Goal: Task Accomplishment & Management: Manage account settings

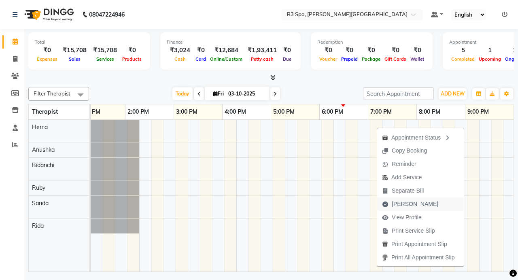
scroll to position [0, 257]
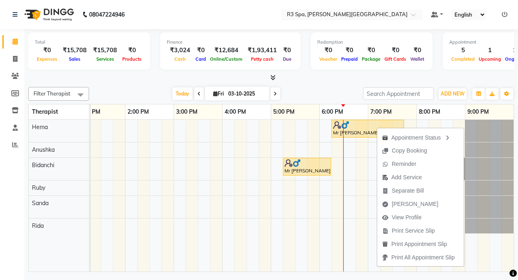
click at [346, 147] on div "Mr Puneet, TK06, 06:15 PM-07:45 PM, Deep Tissue Repair Therapy 90 Min(Male) Mr …" at bounding box center [174, 196] width 680 height 152
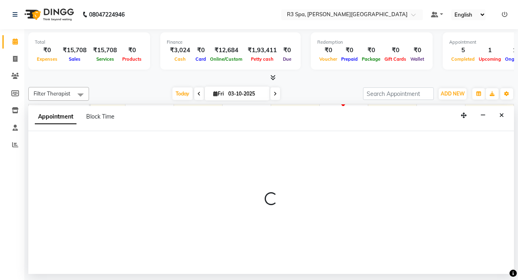
select select "71313"
select select "1110"
select select "tentative"
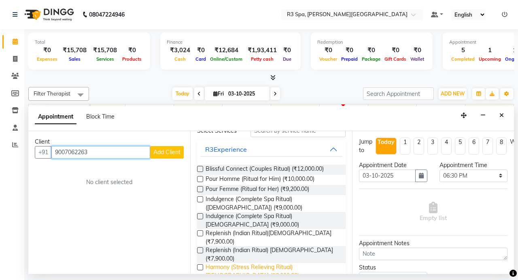
scroll to position [0, 0]
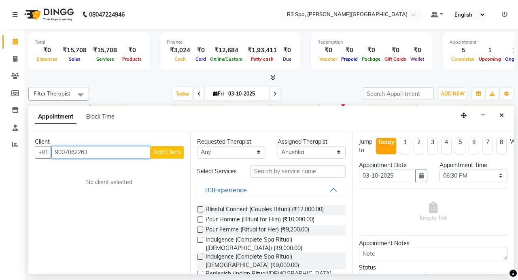
type input "9007062263"
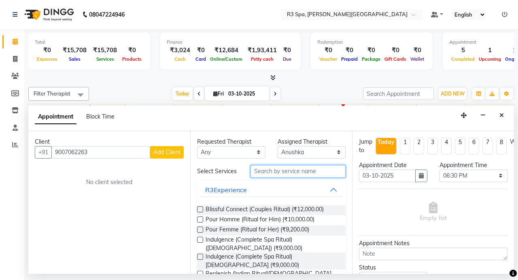
click at [288, 170] on input "text" at bounding box center [298, 171] width 95 height 13
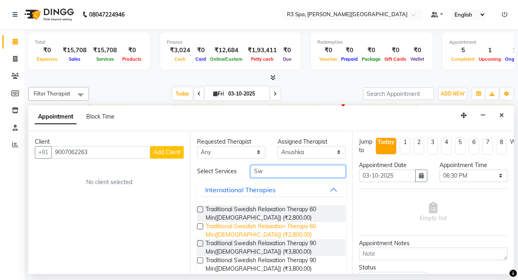
type input "Sw"
click at [248, 231] on span "Traditional Swedish Relaxation Therapy 60 Min(Male) (₹2,800.00)" at bounding box center [273, 230] width 134 height 17
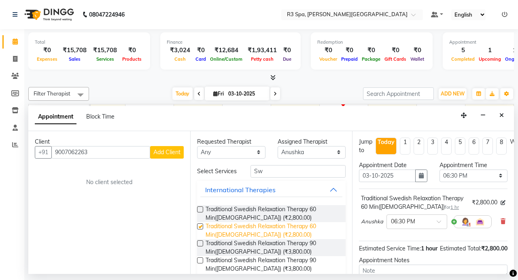
checkbox input "false"
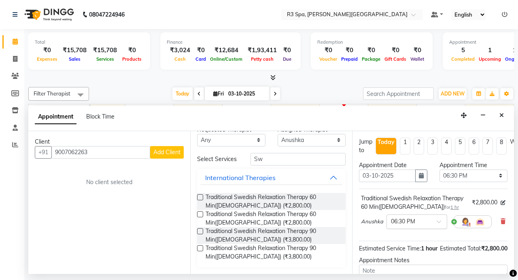
scroll to position [94, 0]
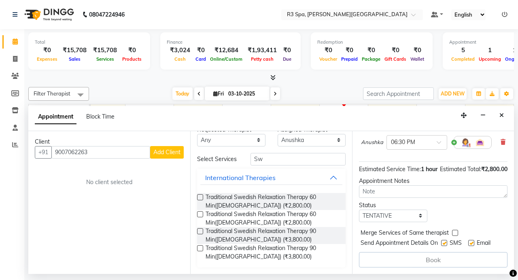
click at [440, 254] on div "Book" at bounding box center [433, 259] width 149 height 15
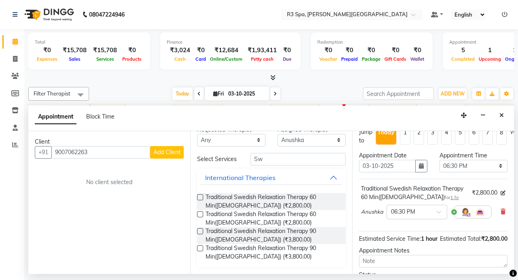
scroll to position [0, 0]
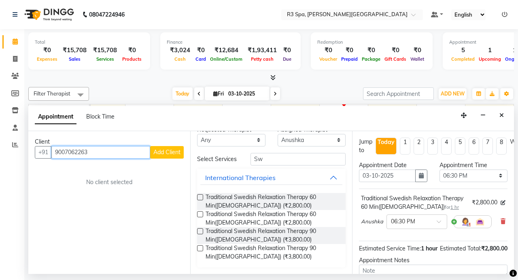
click at [110, 150] on input "9007062263" at bounding box center [100, 152] width 99 height 13
click at [154, 152] on span "Add Client" at bounding box center [166, 152] width 27 height 7
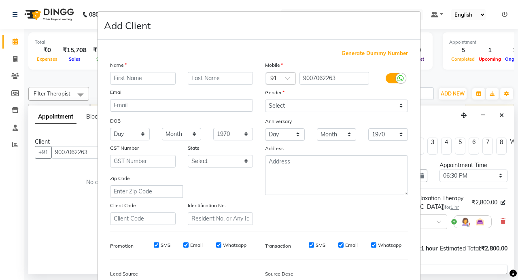
click at [143, 78] on input "text" at bounding box center [143, 78] width 66 height 13
type input "Mr [PERSON_NAME]"
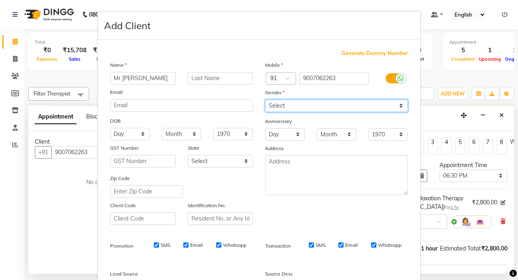
click at [403, 104] on select "Select [DEMOGRAPHIC_DATA] [DEMOGRAPHIC_DATA] Other Prefer Not To Say" at bounding box center [336, 106] width 143 height 13
select select "male"
click at [265, 100] on select "Select [DEMOGRAPHIC_DATA] [DEMOGRAPHIC_DATA] Other Prefer Not To Say" at bounding box center [336, 106] width 143 height 13
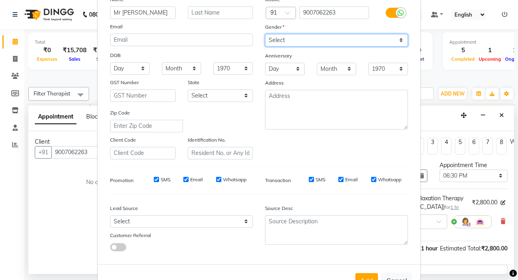
scroll to position [94, 0]
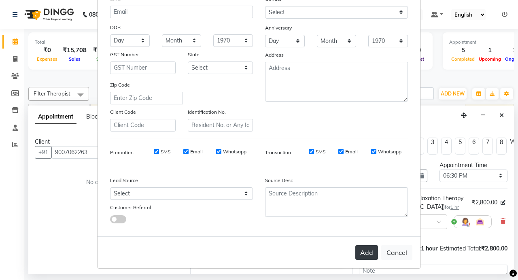
click at [365, 248] on button "Add" at bounding box center [367, 252] width 23 height 15
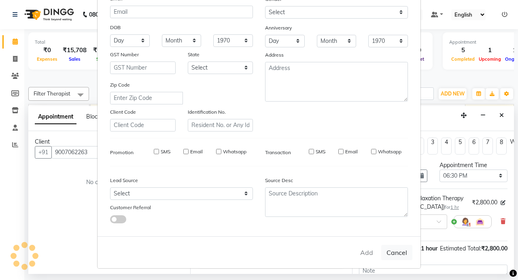
type input "90******63"
select select
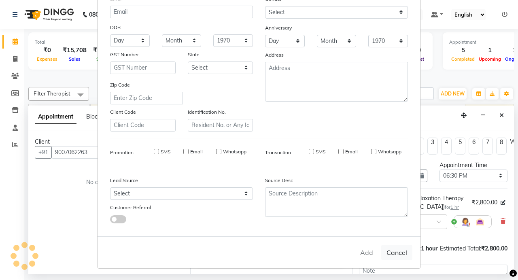
select select
checkbox input "false"
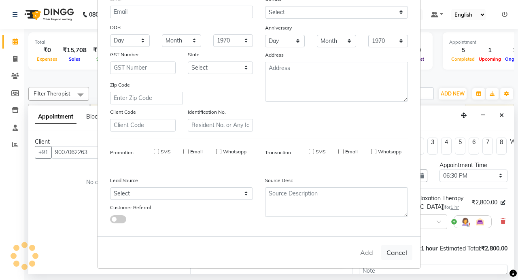
checkbox input "false"
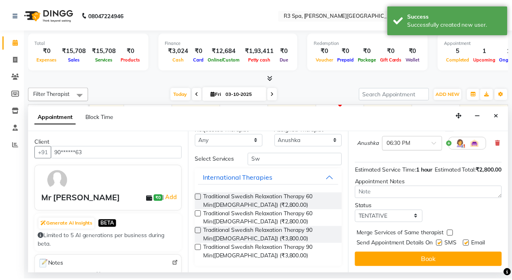
scroll to position [93, 0]
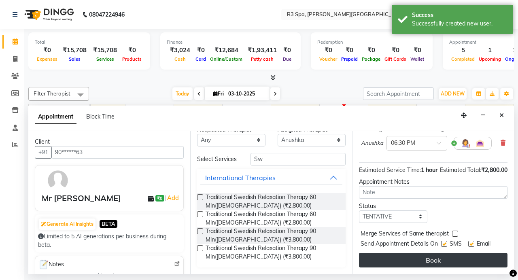
click at [439, 255] on button "Book" at bounding box center [433, 260] width 149 height 15
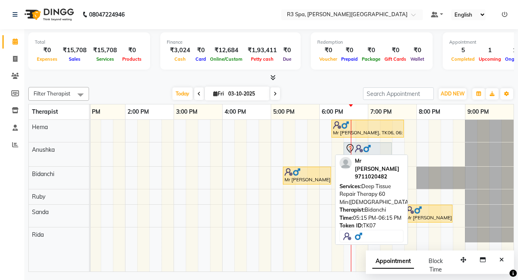
click at [296, 174] on img at bounding box center [297, 172] width 8 height 8
select select "1"
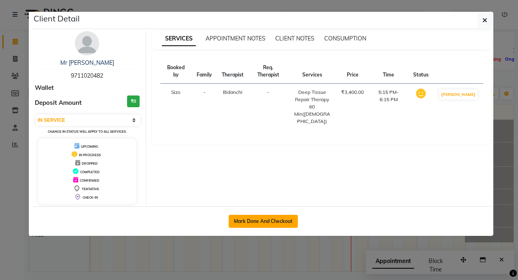
click at [276, 223] on button "Mark Done And Checkout" at bounding box center [263, 221] width 69 height 13
select select "service"
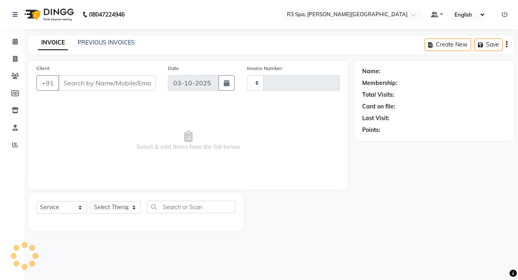
type input "0556"
select select "7789"
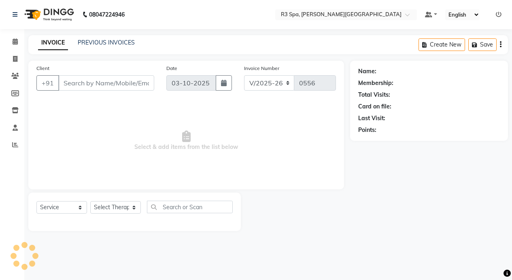
select select "71314"
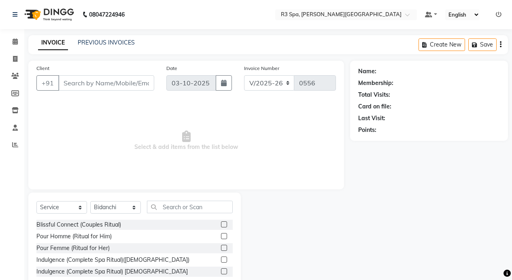
type input "97******82"
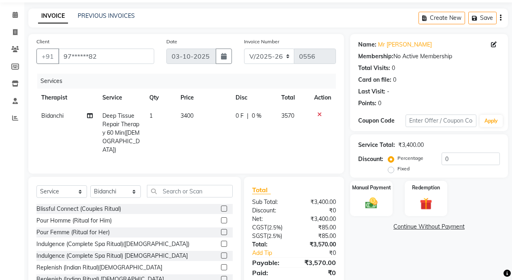
scroll to position [53, 0]
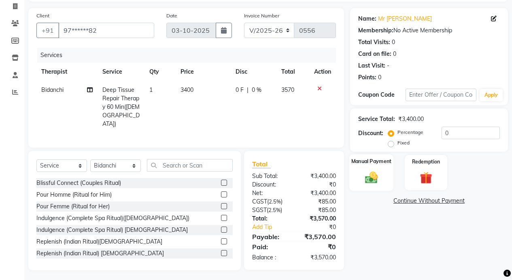
click at [380, 177] on img at bounding box center [371, 177] width 21 height 15
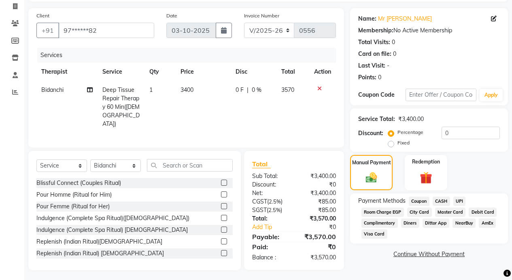
click at [386, 211] on span "Room Charge EGP" at bounding box center [383, 212] width 43 height 9
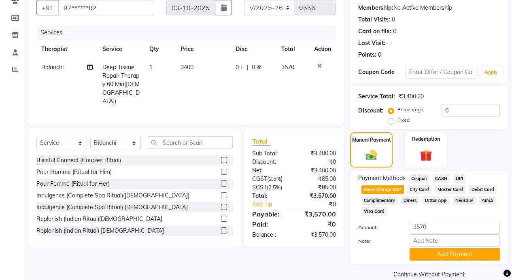
scroll to position [88, 0]
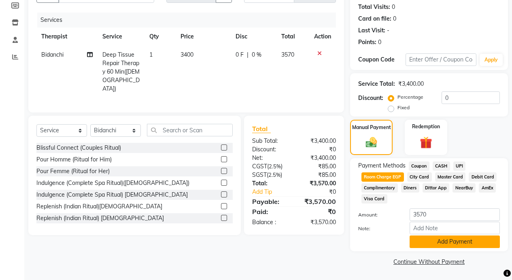
click at [452, 242] on button "Add Payment" at bounding box center [455, 242] width 90 height 13
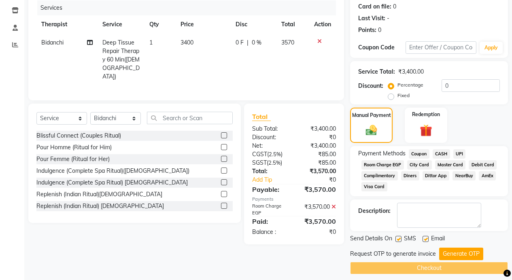
scroll to position [107, 0]
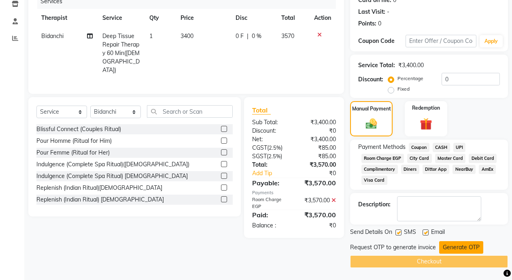
click at [455, 247] on button "Generate OTP" at bounding box center [461, 247] width 44 height 13
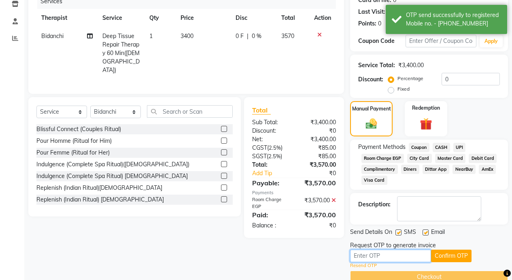
click at [373, 255] on input "text" at bounding box center [390, 256] width 81 height 13
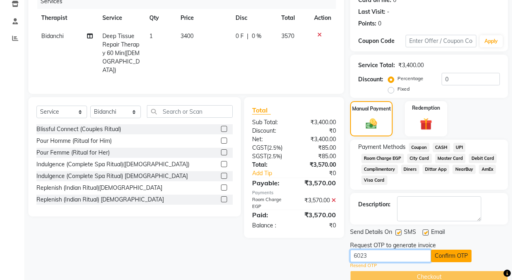
type input "6023"
click at [452, 251] on button "Confirm OTP" at bounding box center [451, 256] width 40 height 13
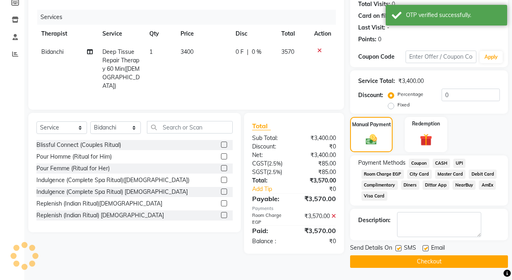
scroll to position [91, 0]
click at [435, 258] on button "Checkout" at bounding box center [429, 262] width 158 height 13
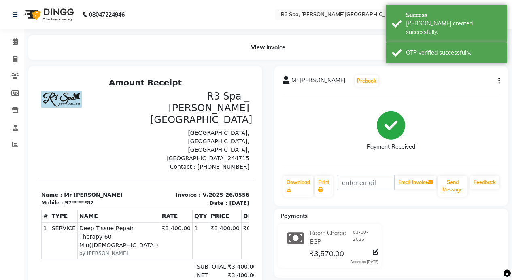
click at [12, 11] on div "08047224946" at bounding box center [68, 14] width 124 height 23
click at [14, 43] on icon at bounding box center [15, 41] width 5 height 6
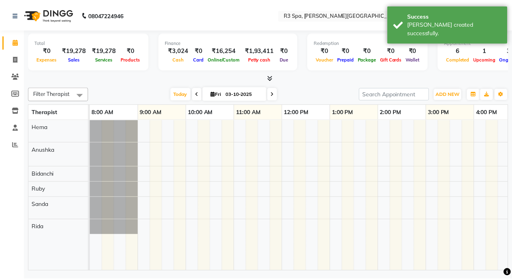
scroll to position [0, 257]
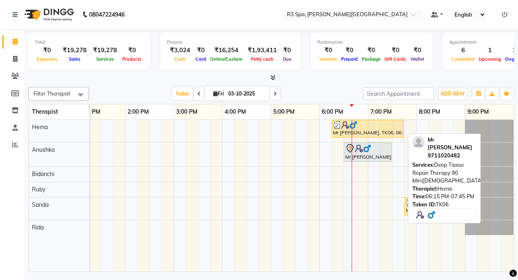
click at [366, 130] on div "Mr Puneet, TK06, 06:15 PM-07:45 PM, Deep Tissue Repair Therapy 90 Min(Male)" at bounding box center [367, 128] width 71 height 15
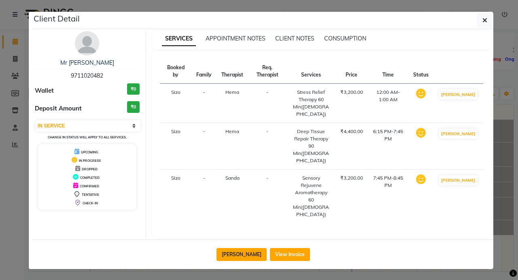
click at [246, 248] on button "Mark Done" at bounding box center [242, 254] width 50 height 13
select select "select"
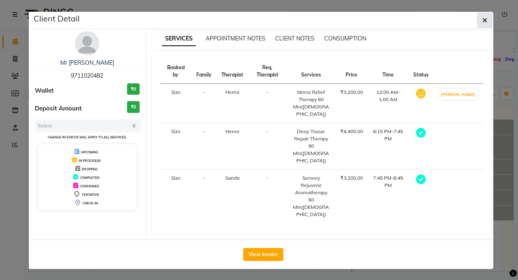
click at [484, 22] on icon "button" at bounding box center [485, 20] width 5 height 6
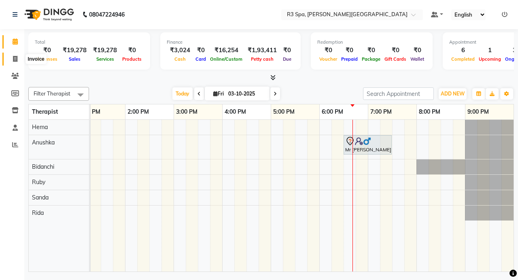
click at [16, 58] on icon at bounding box center [15, 59] width 4 height 6
select select "service"
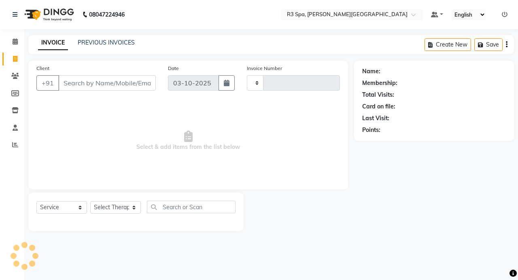
type input "0557"
select select "7789"
click at [112, 38] on div "INVOICE PREVIOUS INVOICES Create New Save" at bounding box center [271, 44] width 486 height 19
select select "71314"
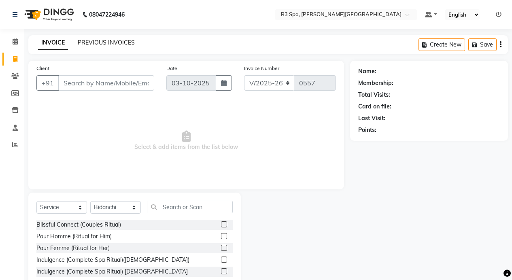
click at [100, 41] on link "PREVIOUS INVOICES" at bounding box center [106, 42] width 57 height 7
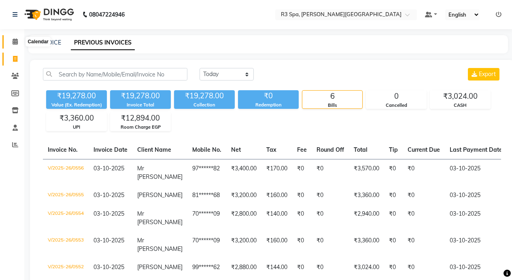
click at [17, 45] on span at bounding box center [15, 41] width 14 height 9
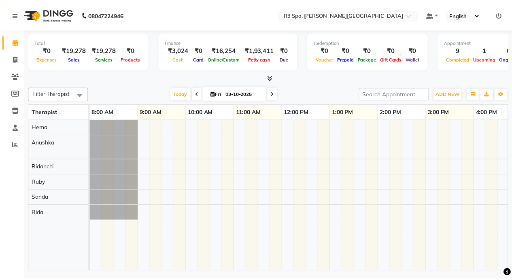
scroll to position [0, 257]
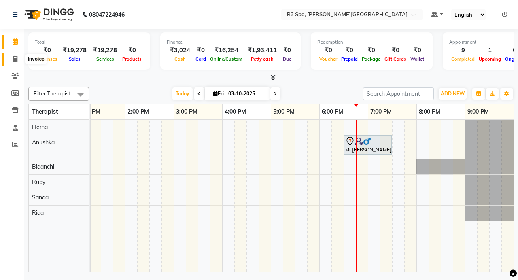
click at [16, 60] on icon at bounding box center [15, 59] width 4 height 6
select select "7789"
select select "service"
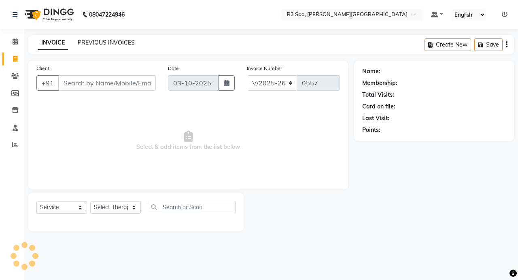
click at [107, 42] on link "PREVIOUS INVOICES" at bounding box center [106, 42] width 57 height 7
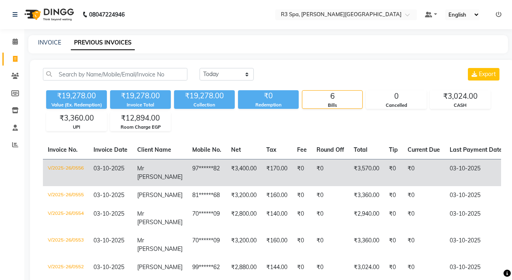
click at [273, 175] on td "₹170.00" at bounding box center [277, 172] width 31 height 27
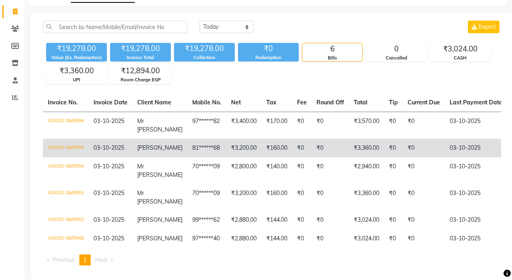
scroll to position [49, 0]
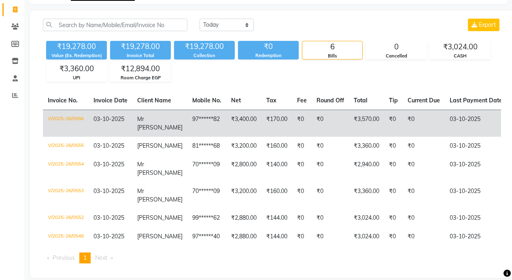
click at [262, 126] on td "₹170.00" at bounding box center [277, 123] width 31 height 27
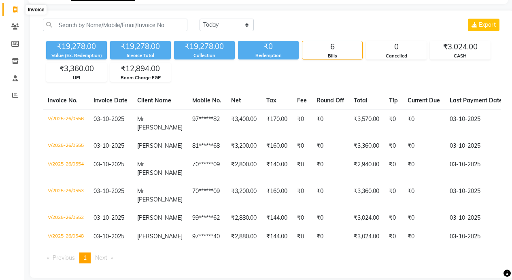
click at [11, 8] on span at bounding box center [15, 9] width 14 height 9
select select "service"
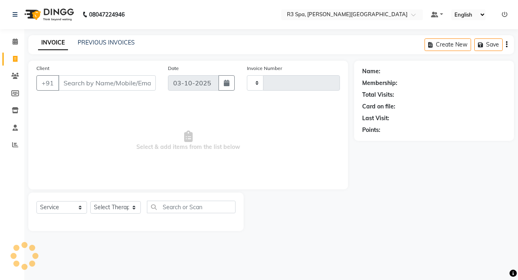
type input "0557"
select select "7789"
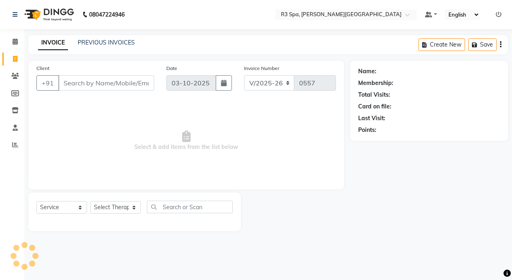
select select "71314"
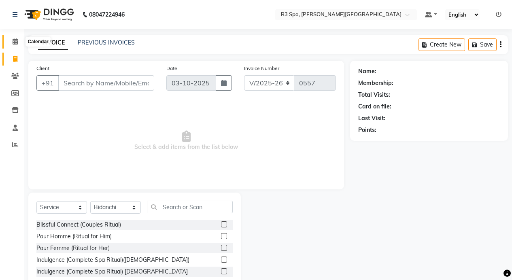
click at [18, 40] on icon at bounding box center [15, 41] width 5 height 6
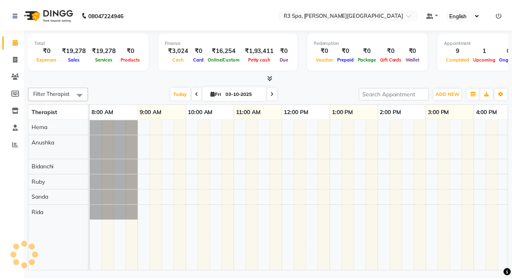
scroll to position [0, 257]
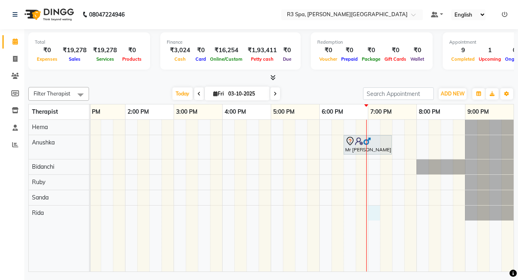
click at [370, 214] on div "Mr [PERSON_NAME], TK08, 06:30 PM-07:30 PM, Traditional Swedish Relaxation Thera…" at bounding box center [174, 196] width 680 height 152
select select "91748"
select select "tentative"
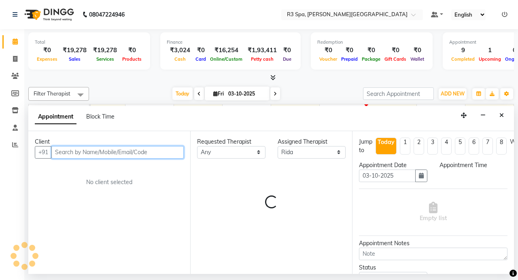
select select "1140"
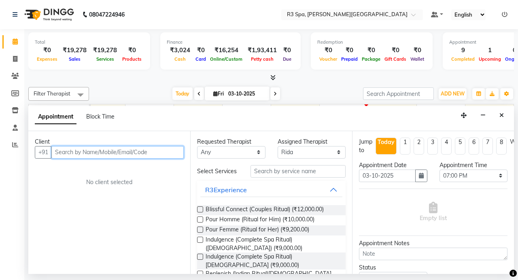
click at [86, 151] on input "text" at bounding box center [117, 152] width 132 height 13
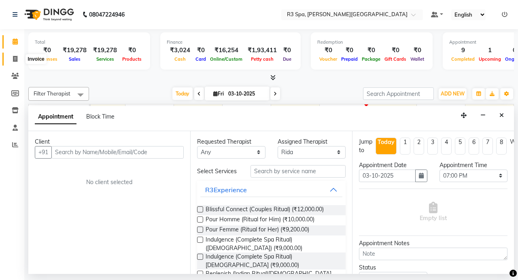
click at [13, 58] on icon at bounding box center [15, 59] width 4 height 6
select select "service"
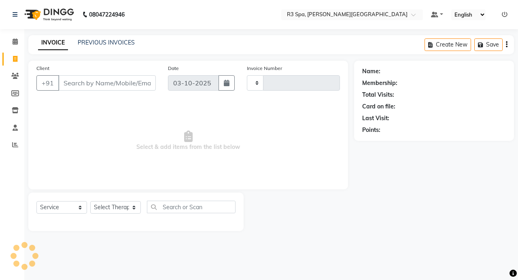
type input "0557"
select select "7789"
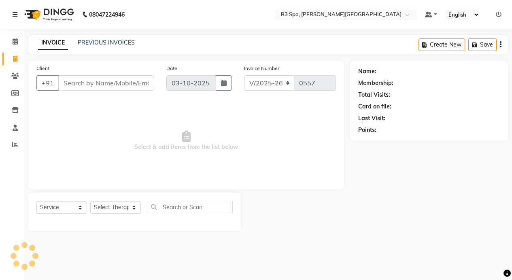
select select "71314"
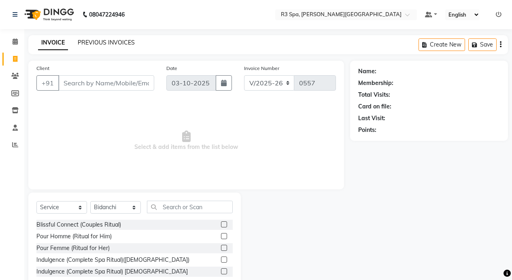
click at [105, 43] on link "PREVIOUS INVOICES" at bounding box center [106, 42] width 57 height 7
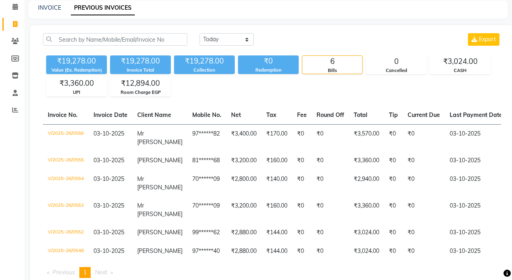
scroll to position [49, 0]
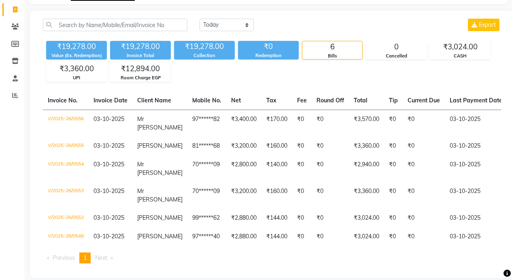
click at [83, 253] on li "You're on page 1" at bounding box center [84, 258] width 11 height 11
click at [85, 254] on span "1" at bounding box center [84, 257] width 3 height 7
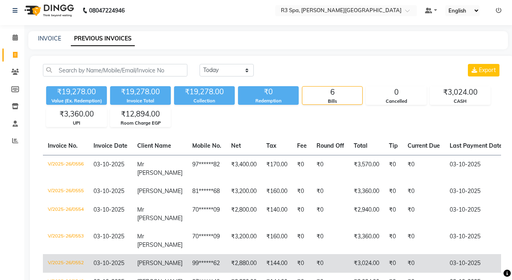
scroll to position [0, 0]
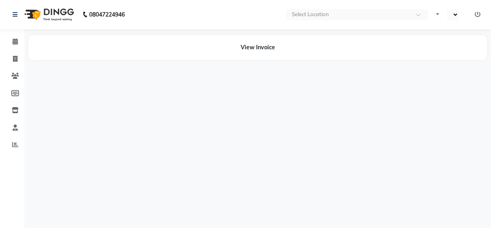
select select "en"
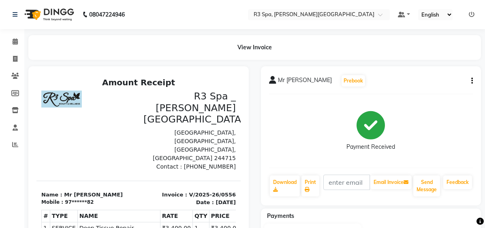
scroll to position [6, 0]
click at [285, 217] on span "Payments" at bounding box center [280, 216] width 27 height 7
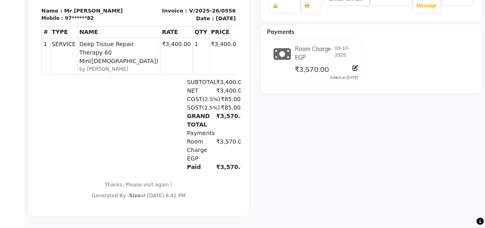
scroll to position [0, 0]
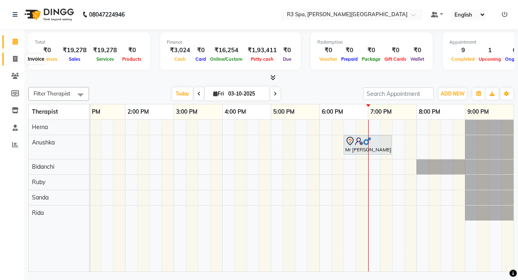
click at [15, 60] on icon at bounding box center [15, 59] width 4 height 6
select select "7789"
select select "service"
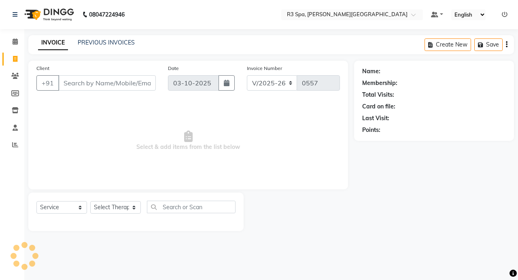
select select "71314"
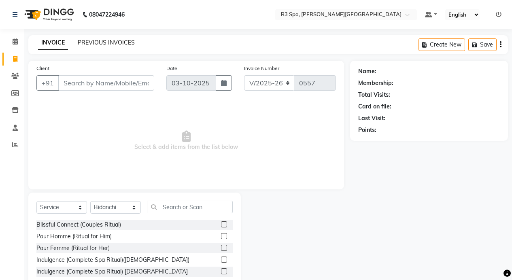
click at [98, 43] on link "PREVIOUS INVOICES" at bounding box center [106, 42] width 57 height 7
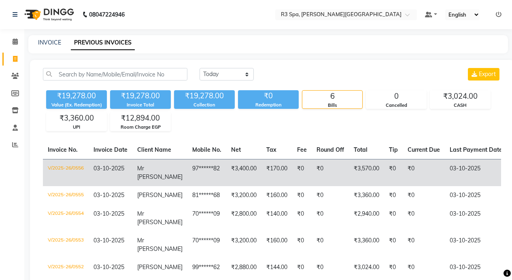
click at [155, 168] on span "Mr [PERSON_NAME]" at bounding box center [159, 173] width 45 height 16
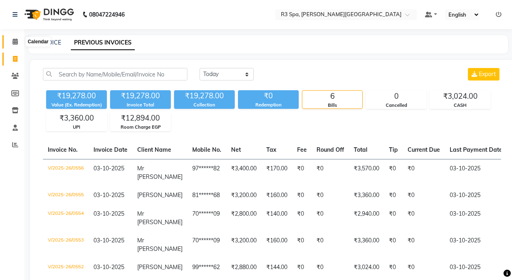
click at [15, 43] on icon at bounding box center [15, 41] width 5 height 6
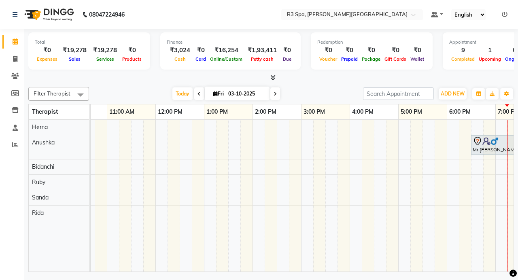
scroll to position [0, 257]
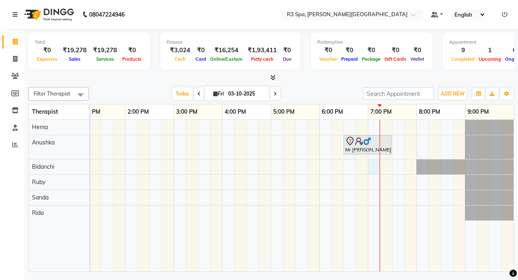
click at [377, 168] on div "Mr [PERSON_NAME], TK08, 06:30 PM-07:30 PM, Traditional Swedish Relaxation Thera…" at bounding box center [174, 196] width 680 height 152
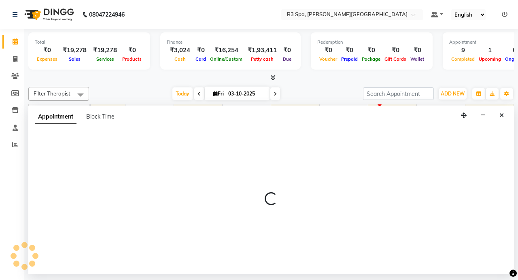
select select "71314"
select select "1140"
select select "tentative"
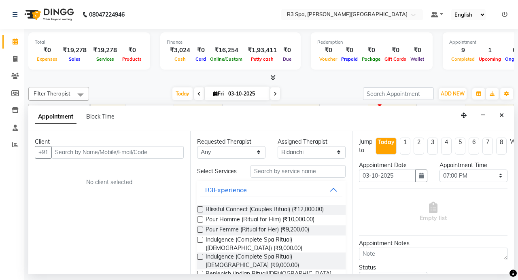
click at [130, 151] on input "text" at bounding box center [117, 152] width 132 height 13
type input "9911505470"
click at [170, 152] on span "Add Client" at bounding box center [166, 152] width 27 height 7
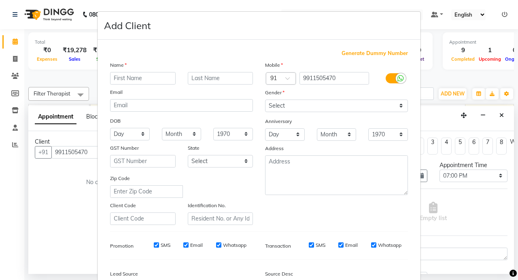
click at [147, 75] on input "text" at bounding box center [143, 78] width 66 height 13
type input "Mr [PERSON_NAME]"
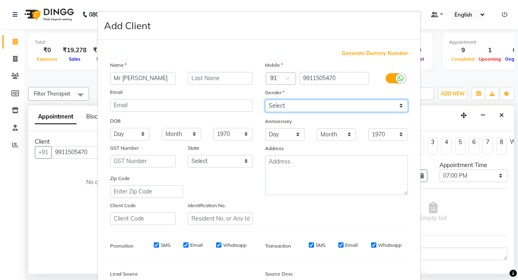
click at [400, 103] on select "Select [DEMOGRAPHIC_DATA] [DEMOGRAPHIC_DATA] Other Prefer Not To Say" at bounding box center [336, 106] width 143 height 13
select select "male"
click at [265, 100] on select "Select [DEMOGRAPHIC_DATA] [DEMOGRAPHIC_DATA] Other Prefer Not To Say" at bounding box center [336, 106] width 143 height 13
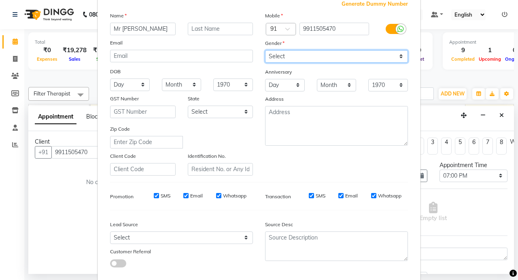
scroll to position [94, 0]
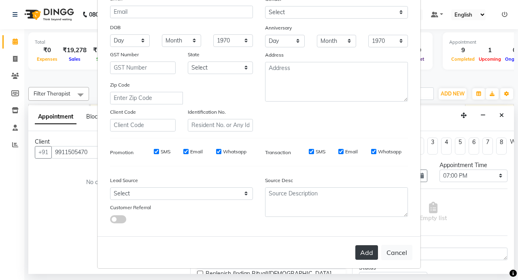
click at [366, 249] on button "Add" at bounding box center [367, 252] width 23 height 15
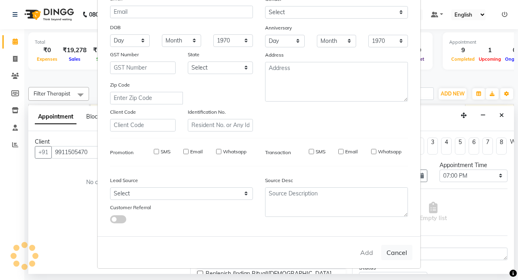
type input "99******70"
select select
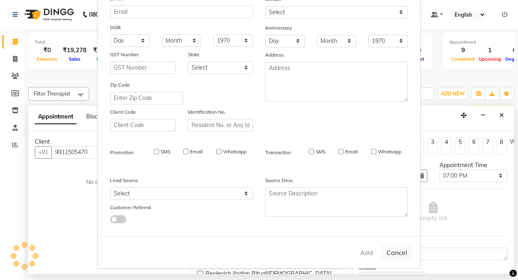
select select
checkbox input "false"
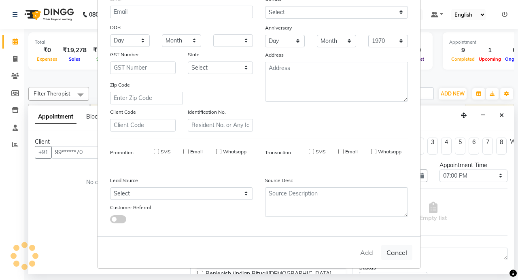
checkbox input "false"
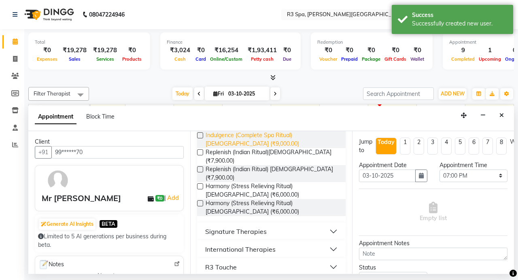
scroll to position [0, 0]
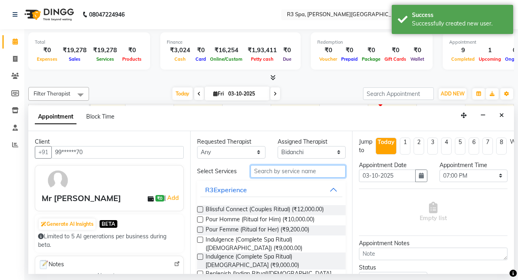
click at [288, 170] on input "text" at bounding box center [298, 171] width 95 height 13
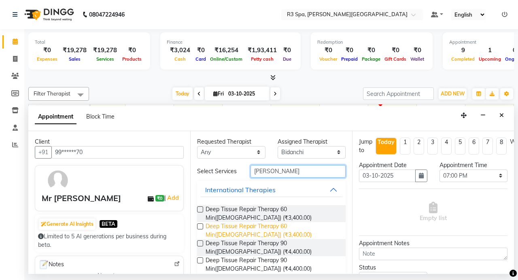
type input "[PERSON_NAME]"
click at [260, 227] on span "Deep Tissue Repair Therapy 60 Min([DEMOGRAPHIC_DATA]) (₹3,400.00)" at bounding box center [273, 230] width 134 height 17
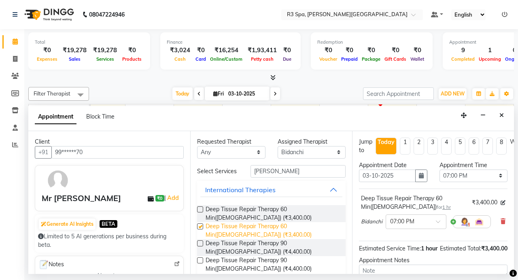
checkbox input "false"
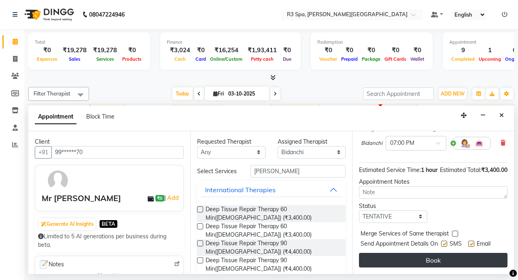
click at [406, 253] on button "Book" at bounding box center [433, 260] width 149 height 15
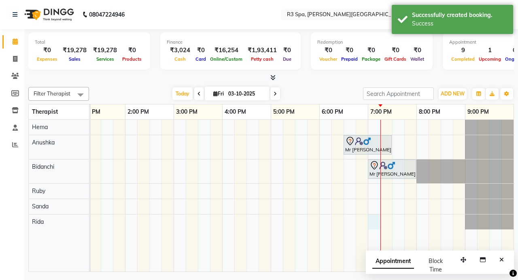
click at [373, 220] on div "Mr Rahul, TK08, 06:30 PM-07:30 PM, Traditional Swedish Relaxation Therapy 60 Mi…" at bounding box center [174, 196] width 680 height 152
select select "91748"
select select "1140"
select select "tentative"
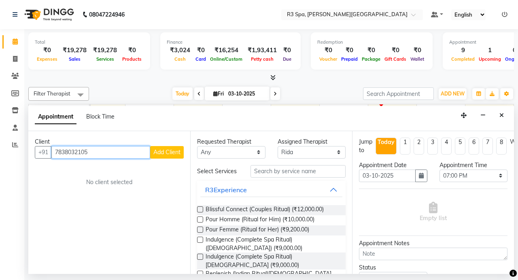
type input "7838032105"
click at [171, 155] on span "Add Client" at bounding box center [166, 152] width 27 height 7
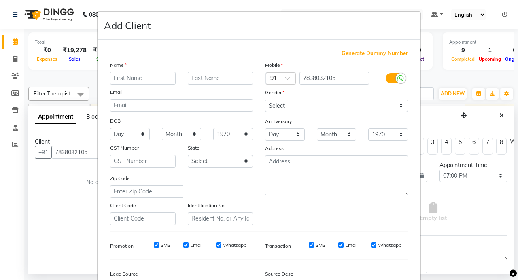
click at [138, 81] on input "text" at bounding box center [143, 78] width 66 height 13
type input "[PERSON_NAME]"
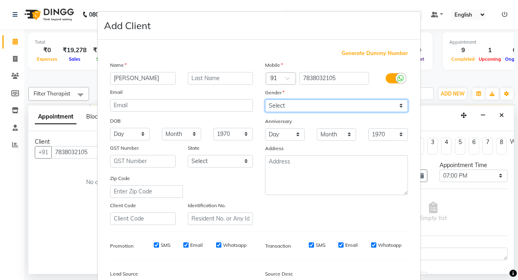
click at [400, 108] on select "Select [DEMOGRAPHIC_DATA] [DEMOGRAPHIC_DATA] Other Prefer Not To Say" at bounding box center [336, 106] width 143 height 13
select select "male"
click at [265, 100] on select "Select [DEMOGRAPHIC_DATA] [DEMOGRAPHIC_DATA] Other Prefer Not To Say" at bounding box center [336, 106] width 143 height 13
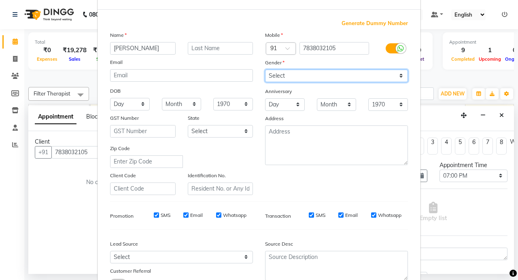
scroll to position [94, 0]
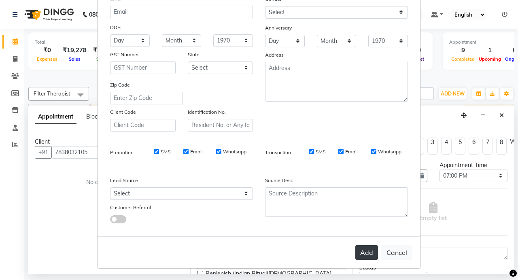
click at [362, 251] on button "Add" at bounding box center [367, 252] width 23 height 15
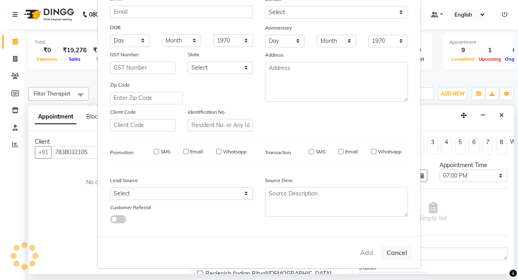
type input "78******05"
select select
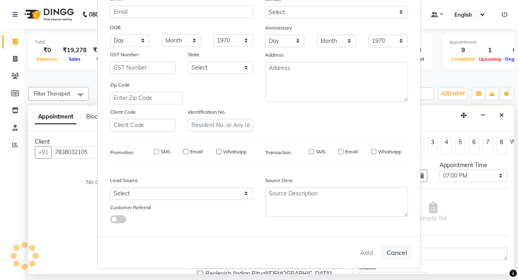
select select
checkbox input "false"
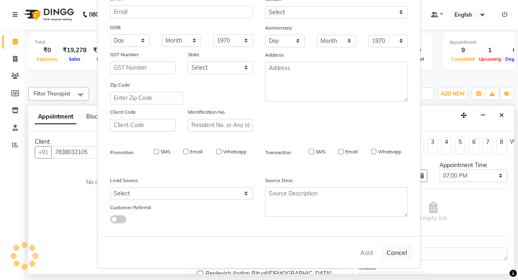
checkbox input "false"
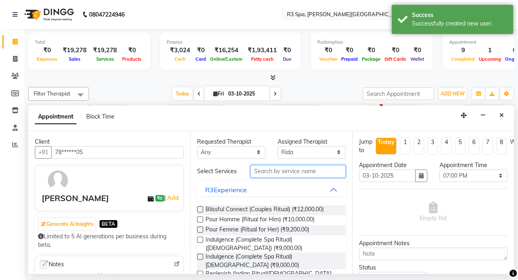
click at [269, 171] on input "text" at bounding box center [298, 171] width 95 height 13
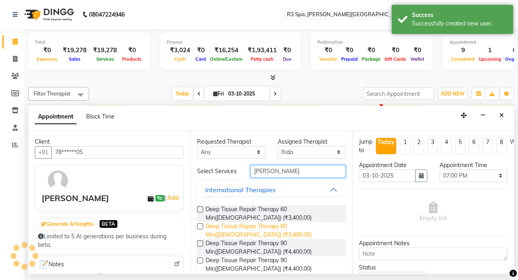
type input "[PERSON_NAME]"
click at [258, 226] on span "Deep Tissue Repair Therapy 60 Min([DEMOGRAPHIC_DATA]) (₹3,400.00)" at bounding box center [273, 230] width 134 height 17
checkbox input "false"
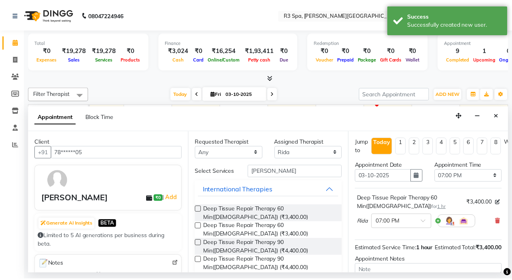
scroll to position [93, 0]
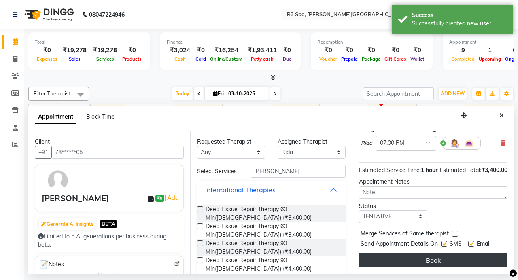
click at [415, 257] on button "Book" at bounding box center [433, 260] width 149 height 15
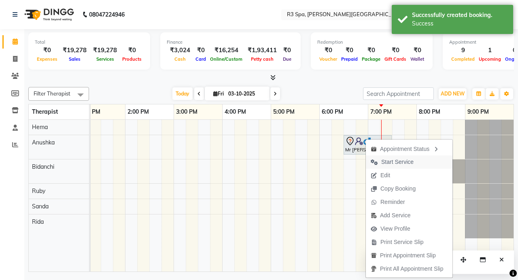
click at [392, 162] on span "Start Service" at bounding box center [397, 162] width 32 height 9
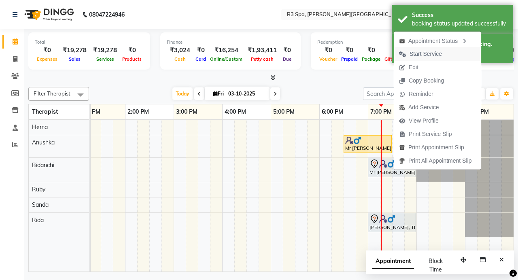
click at [424, 55] on span "Start Service" at bounding box center [426, 54] width 32 height 9
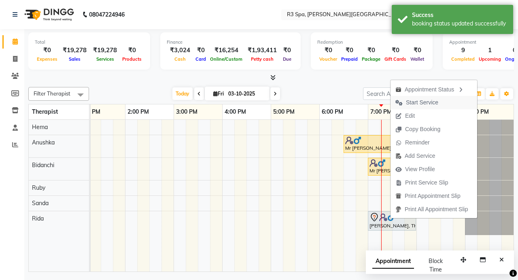
click at [428, 102] on span "Start Service" at bounding box center [422, 102] width 32 height 9
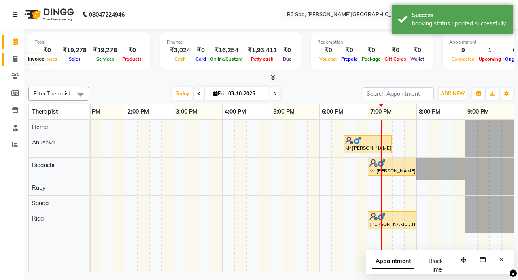
click at [17, 59] on icon at bounding box center [15, 59] width 4 height 6
select select "service"
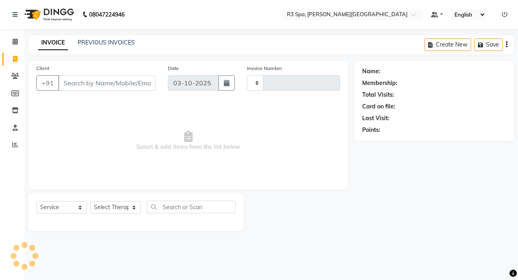
type input "0557"
select select "7789"
select select "71314"
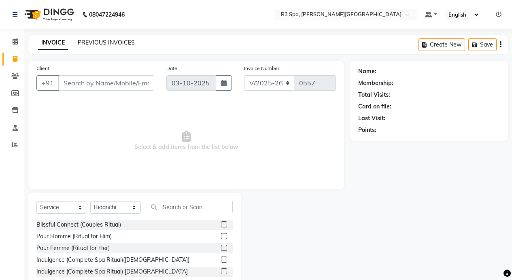
click at [103, 42] on link "PREVIOUS INVOICES" at bounding box center [106, 42] width 57 height 7
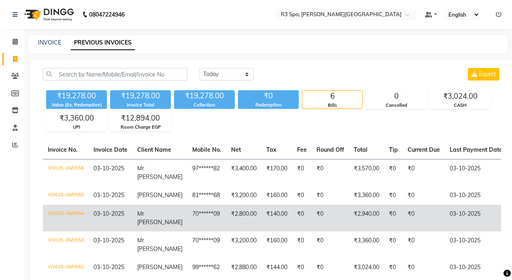
scroll to position [49, 0]
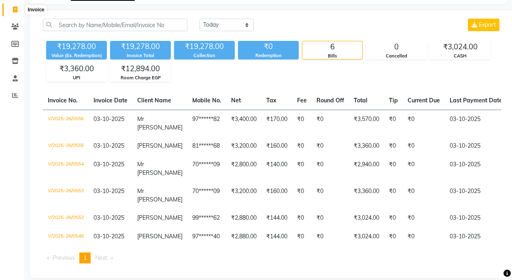
click at [15, 12] on icon at bounding box center [15, 9] width 4 height 6
select select "service"
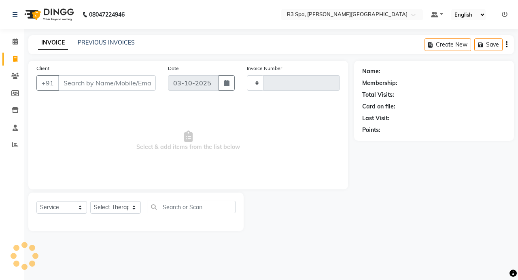
type input "0557"
select select "7789"
select select "71314"
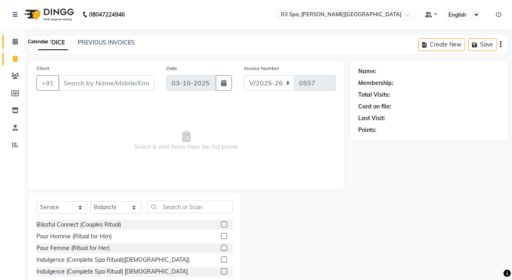
click at [14, 41] on icon at bounding box center [15, 41] width 5 height 6
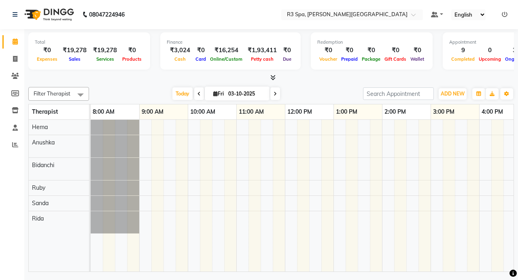
select select "service"
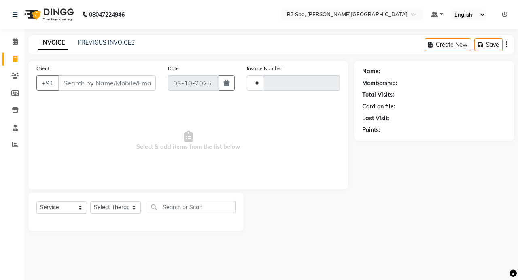
type input "0557"
select select "7789"
select select "71314"
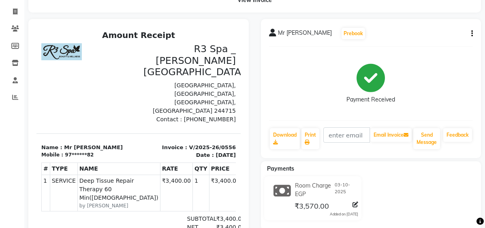
scroll to position [121, 0]
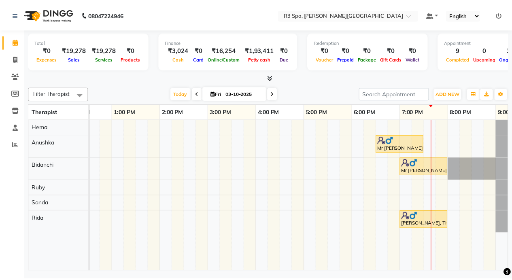
scroll to position [0, 257]
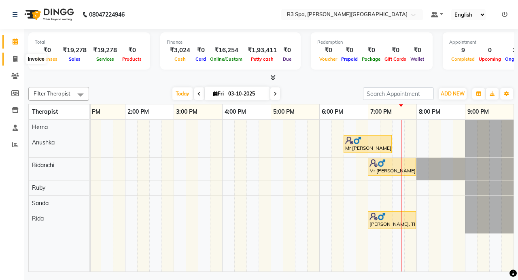
click at [15, 58] on icon at bounding box center [15, 59] width 4 height 6
select select "service"
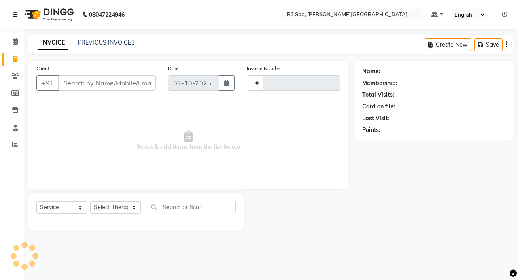
type input "0557"
select select "7789"
select select "71314"
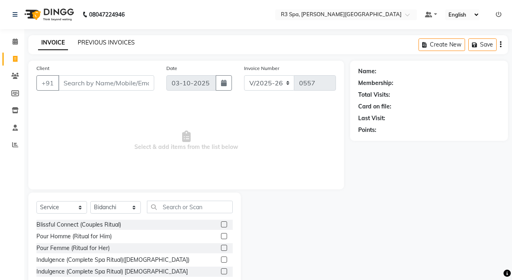
click at [89, 43] on link "PREVIOUS INVOICES" at bounding box center [106, 42] width 57 height 7
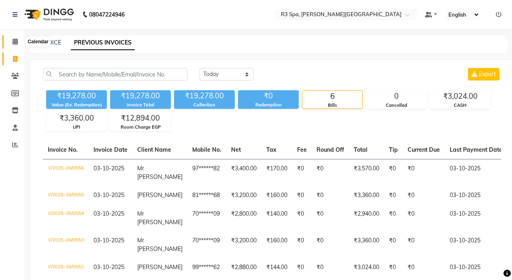
click at [17, 41] on icon at bounding box center [15, 41] width 5 height 6
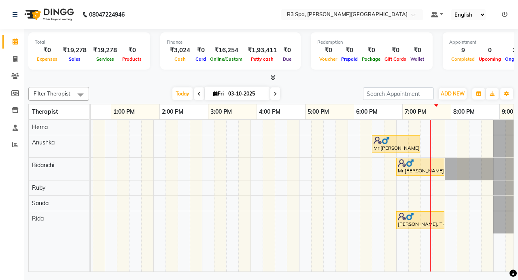
scroll to position [0, 257]
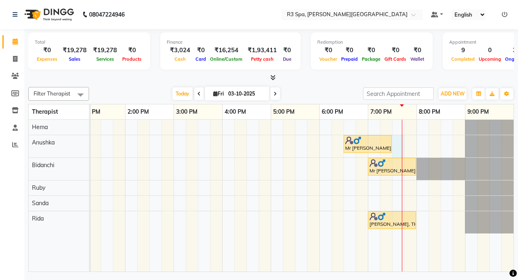
click at [402, 143] on div at bounding box center [402, 196] width 0 height 152
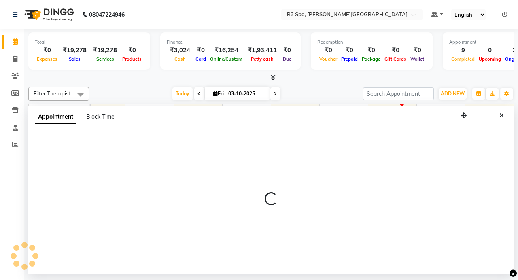
select select "71313"
select select "1170"
select select "tentative"
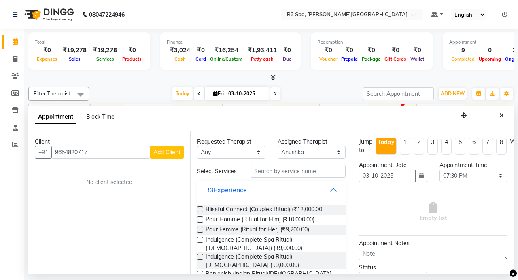
type input "9654820717"
click at [164, 151] on span "Add Client" at bounding box center [166, 152] width 27 height 7
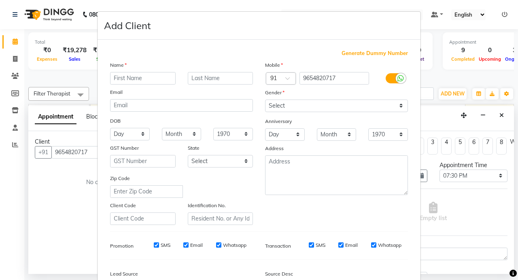
click at [141, 78] on input "text" at bounding box center [143, 78] width 66 height 13
type input "Mrs [PERSON_NAME]"
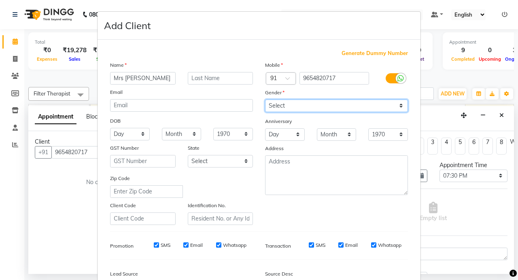
click at [398, 106] on select "Select [DEMOGRAPHIC_DATA] [DEMOGRAPHIC_DATA] Other Prefer Not To Say" at bounding box center [336, 106] width 143 height 13
select select "[DEMOGRAPHIC_DATA]"
click at [265, 100] on select "Select [DEMOGRAPHIC_DATA] [DEMOGRAPHIC_DATA] Other Prefer Not To Say" at bounding box center [336, 106] width 143 height 13
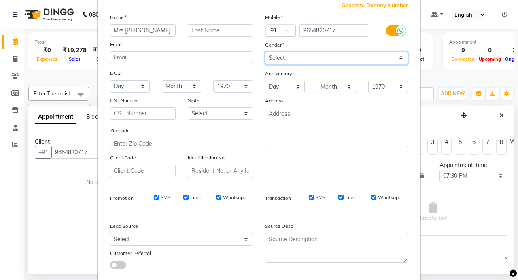
scroll to position [94, 0]
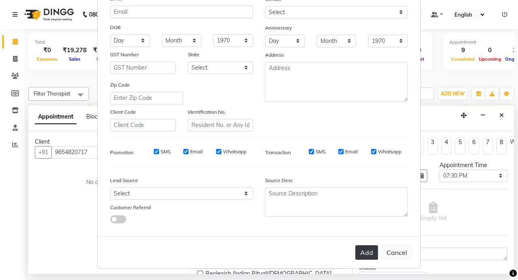
click at [364, 249] on button "Add" at bounding box center [367, 252] width 23 height 15
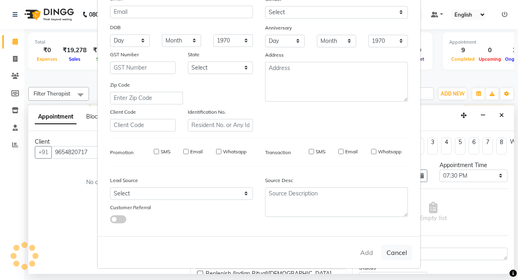
type input "96******17"
select select
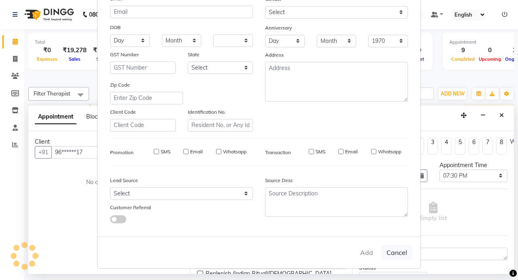
select select
checkbox input "false"
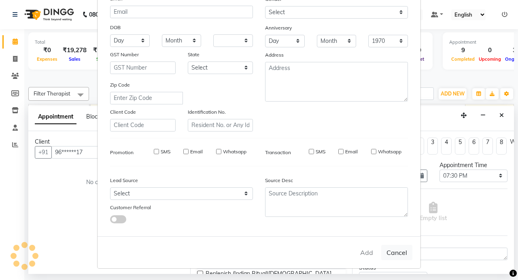
checkbox input "false"
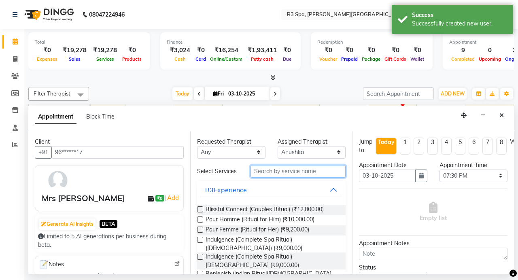
click at [265, 170] on input "text" at bounding box center [298, 171] width 95 height 13
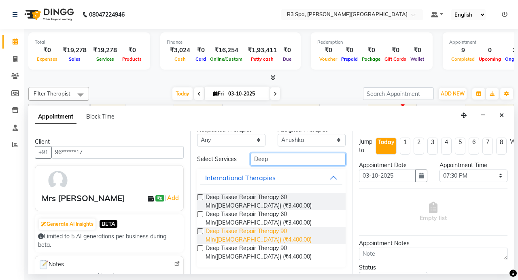
scroll to position [0, 0]
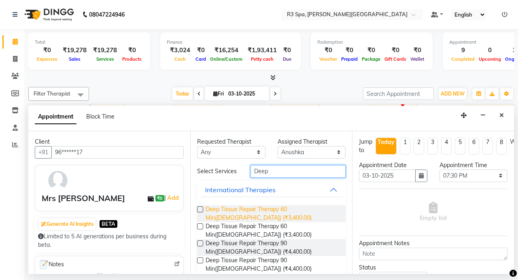
type input "Deep"
click at [253, 213] on span "Deep Tissue Repair Therapy 60 Min([DEMOGRAPHIC_DATA]) (₹3,400.00)" at bounding box center [273, 213] width 134 height 17
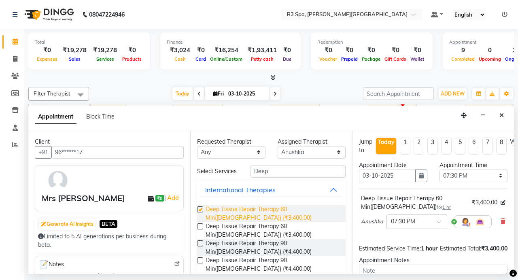
checkbox input "false"
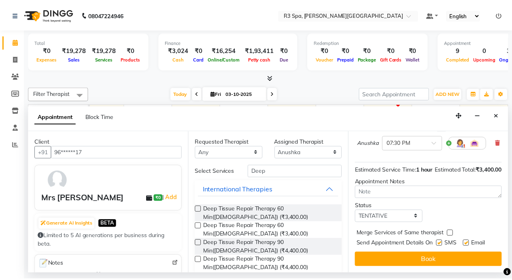
scroll to position [93, 0]
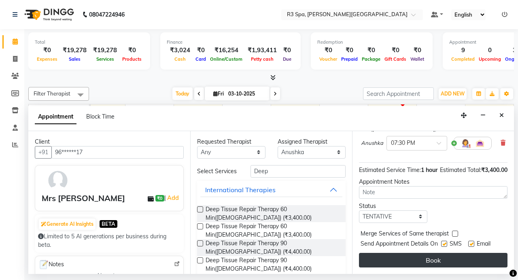
click at [418, 253] on button "Book" at bounding box center [433, 260] width 149 height 15
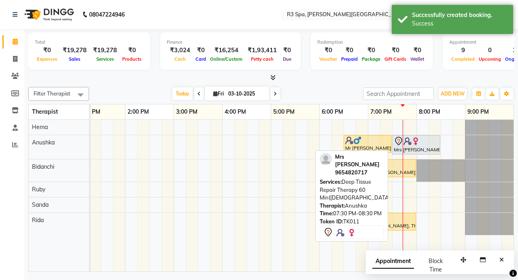
click at [418, 143] on div at bounding box center [416, 141] width 45 height 10
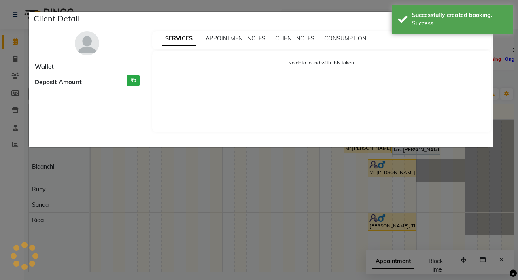
select select "7"
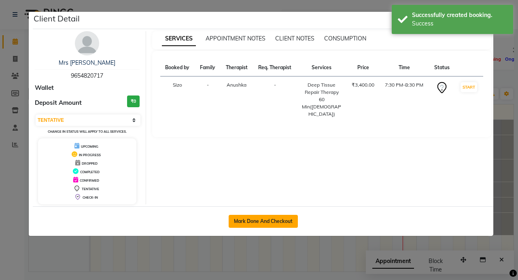
click at [255, 218] on button "Mark Done And Checkout" at bounding box center [263, 221] width 69 height 13
select select "service"
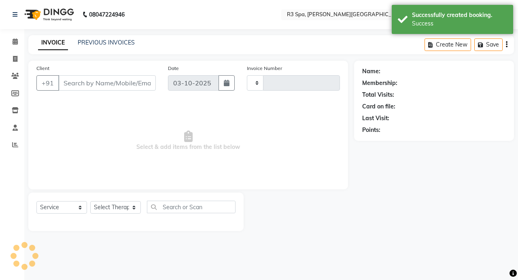
type input "0557"
select select "7789"
select select "71314"
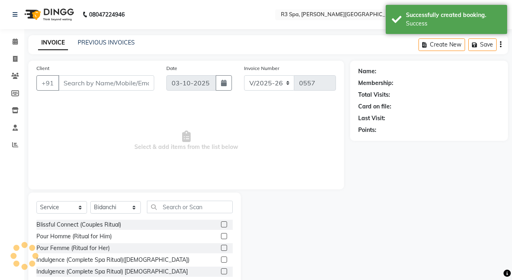
type input "96******17"
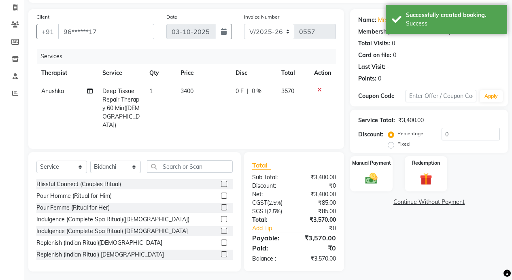
scroll to position [53, 0]
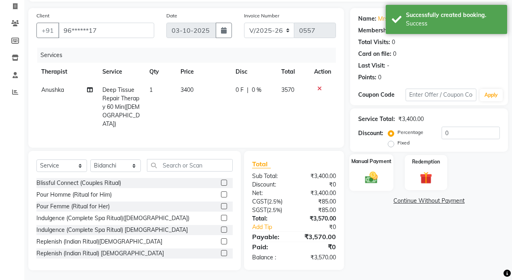
click at [379, 164] on label "Manual Payment" at bounding box center [371, 162] width 40 height 8
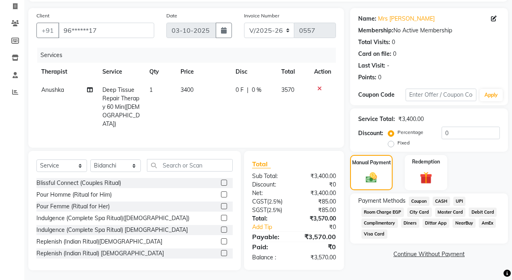
click at [378, 212] on span "Room Charge EGP" at bounding box center [383, 212] width 43 height 9
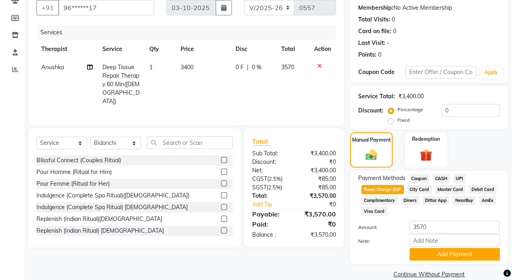
scroll to position [88, 0]
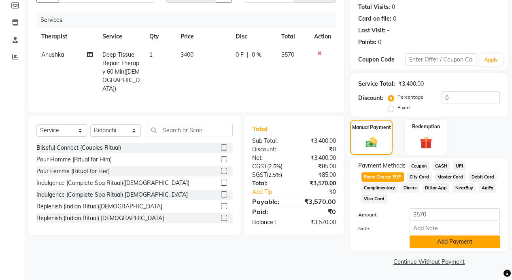
click at [418, 240] on button "Add Payment" at bounding box center [455, 242] width 90 height 13
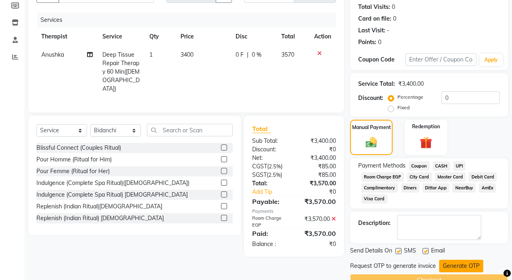
click at [418, 263] on button "Generate OTP" at bounding box center [461, 266] width 44 height 13
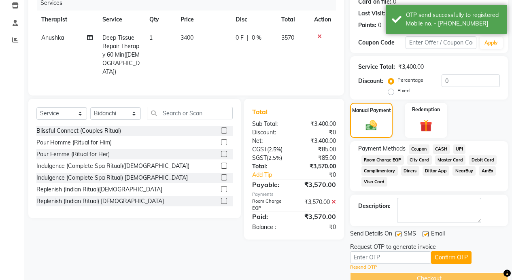
scroll to position [122, 0]
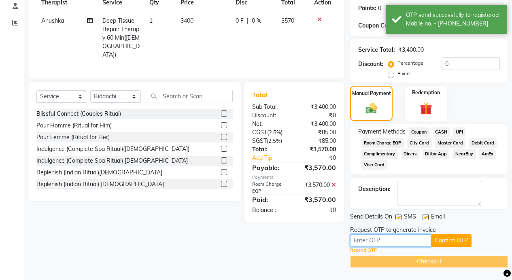
click at [394, 241] on input "text" at bounding box center [390, 240] width 81 height 13
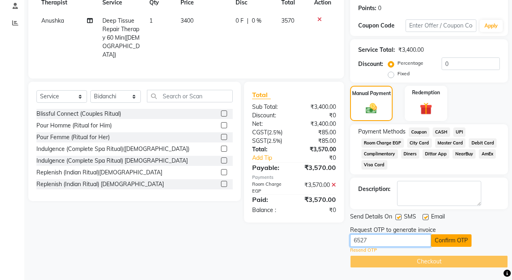
type input "6527"
click at [418, 241] on button "Confirm OTP" at bounding box center [451, 240] width 40 height 13
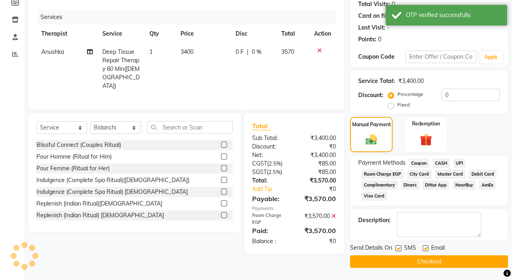
scroll to position [91, 0]
click at [418, 259] on button "Checkout" at bounding box center [429, 262] width 158 height 13
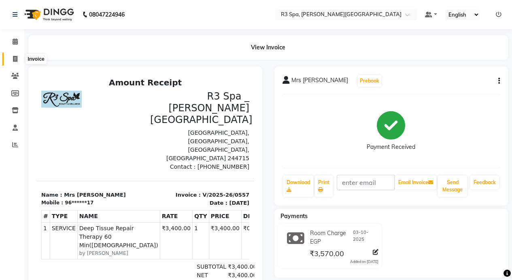
click at [12, 58] on span at bounding box center [15, 59] width 14 height 9
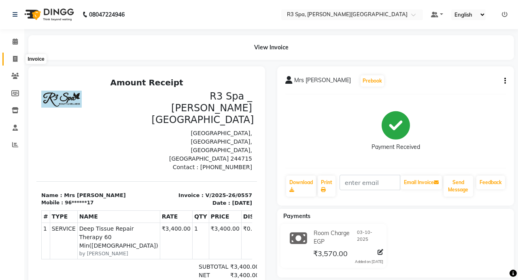
select select "service"
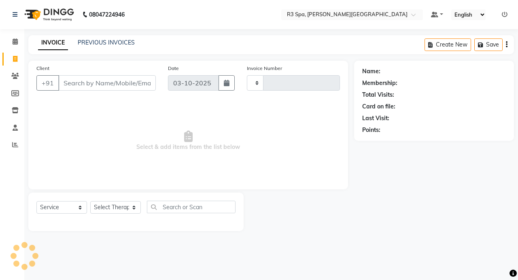
type input "0558"
select select "7789"
select select "71314"
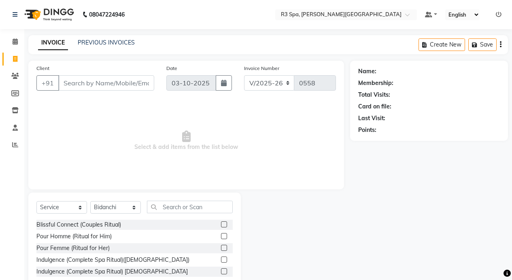
click at [112, 35] on div "INVOICE PREVIOUS INVOICES Create New Save" at bounding box center [268, 44] width 480 height 19
click at [112, 43] on link "PREVIOUS INVOICES" at bounding box center [106, 42] width 57 height 7
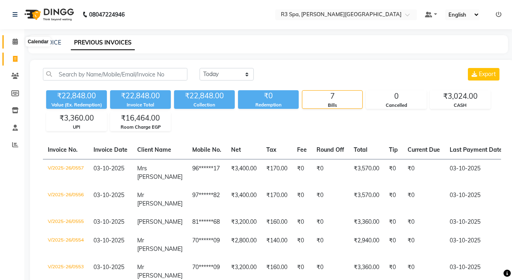
click at [10, 39] on span at bounding box center [15, 41] width 14 height 9
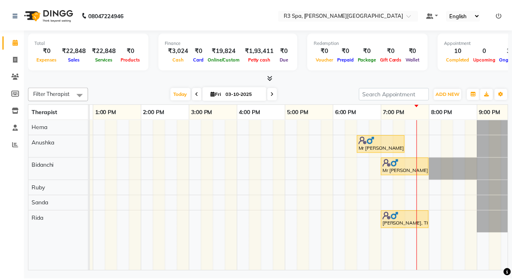
scroll to position [0, 257]
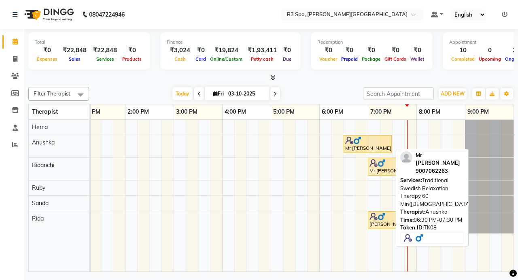
click at [369, 145] on div "Mr [PERSON_NAME], TK08, 06:30 PM-07:30 PM, Traditional Swedish Relaxation Thera…" at bounding box center [368, 143] width 47 height 15
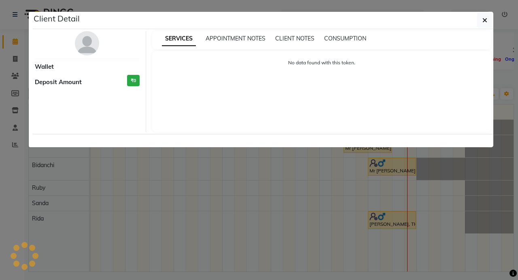
select select "1"
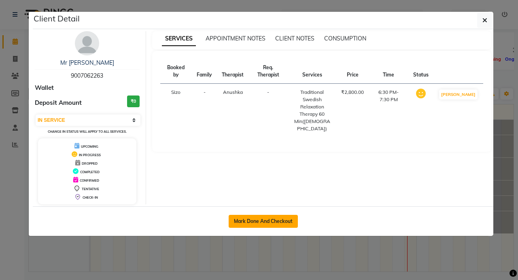
click at [273, 221] on button "Mark Done And Checkout" at bounding box center [263, 221] width 69 height 13
select select "service"
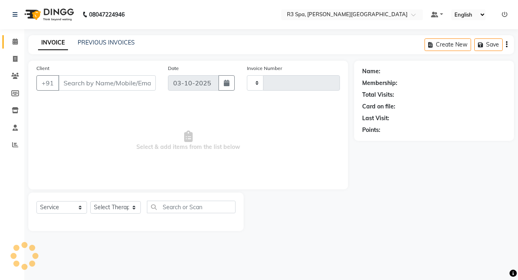
type input "0558"
select select "7789"
select select "71314"
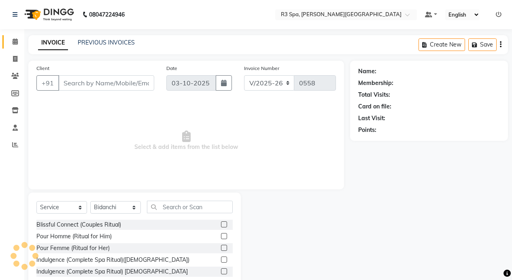
type input "90******63"
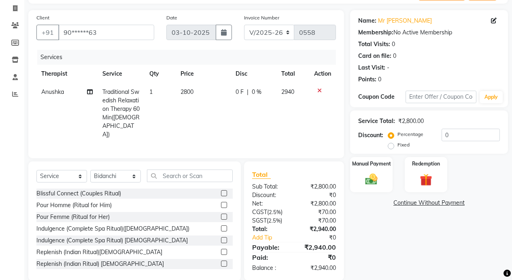
scroll to position [53, 0]
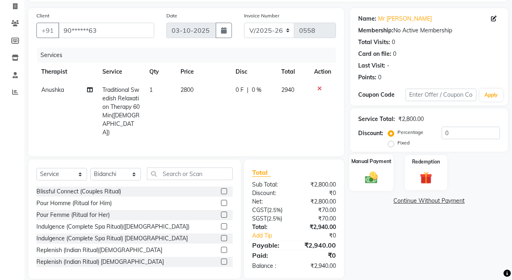
click at [367, 169] on div "Manual Payment" at bounding box center [371, 172] width 44 height 37
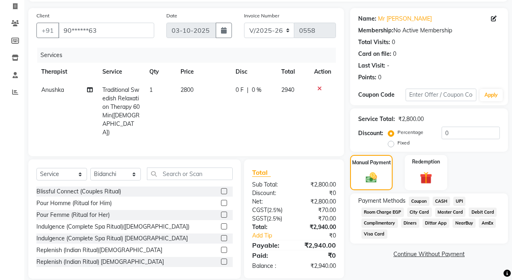
click at [379, 211] on span "Room Charge EGP" at bounding box center [383, 212] width 43 height 9
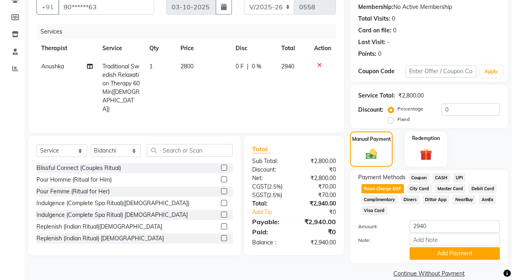
scroll to position [88, 0]
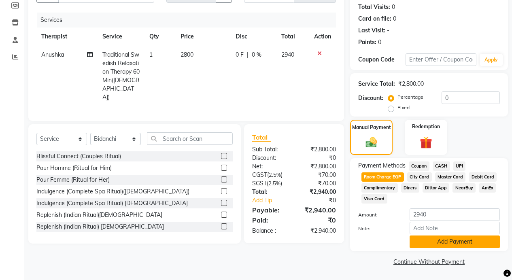
click at [418, 238] on button "Add Payment" at bounding box center [455, 242] width 90 height 13
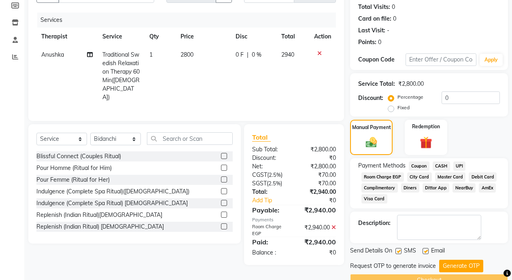
scroll to position [107, 0]
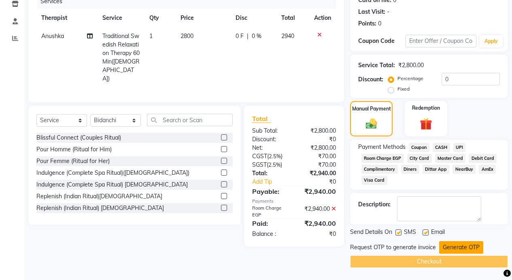
click at [418, 244] on button "Generate OTP" at bounding box center [461, 247] width 44 height 13
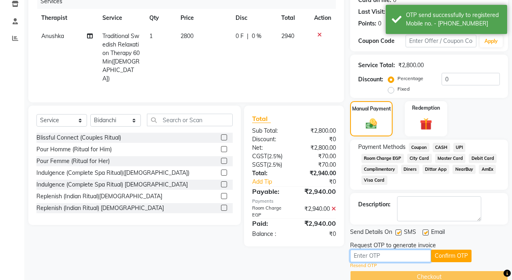
click at [387, 262] on input "text" at bounding box center [390, 256] width 81 height 13
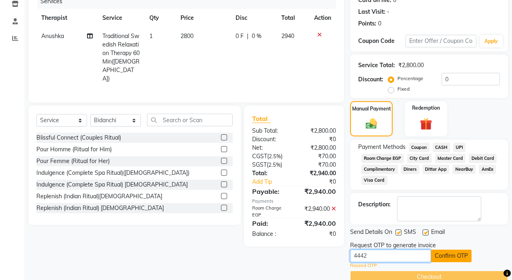
type input "4442"
click at [418, 253] on button "Confirm OTP" at bounding box center [451, 256] width 40 height 13
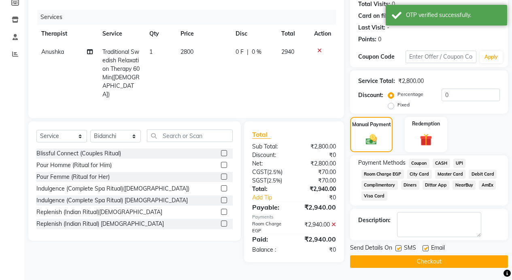
click at [418, 260] on button "Checkout" at bounding box center [429, 262] width 158 height 13
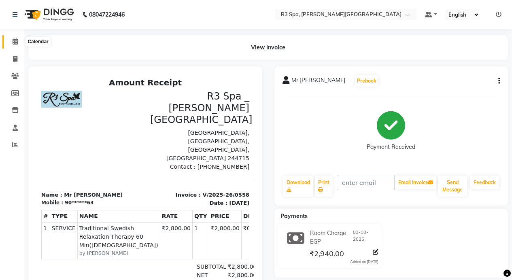
click at [14, 40] on icon at bounding box center [15, 41] width 5 height 6
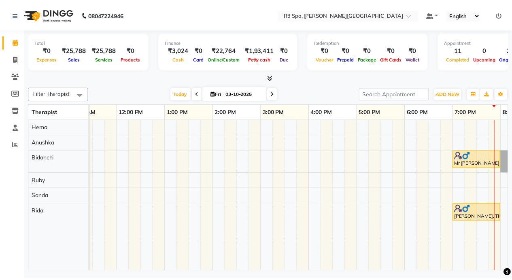
scroll to position [0, 257]
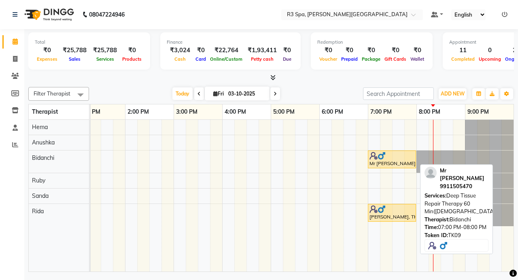
click at [387, 158] on div at bounding box center [392, 156] width 45 height 8
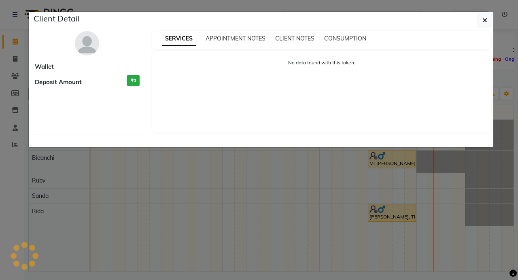
click at [387, 158] on ngb-modal-window "Client Detail Wallet Deposit Amount ₹0 SERVICES APPOINTMENT NOTES CLIENT NOTES …" at bounding box center [259, 140] width 518 height 280
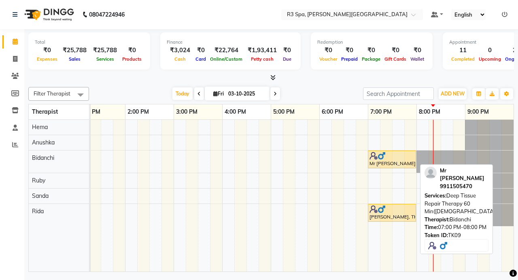
click at [387, 158] on div at bounding box center [392, 156] width 45 height 8
select select "1"
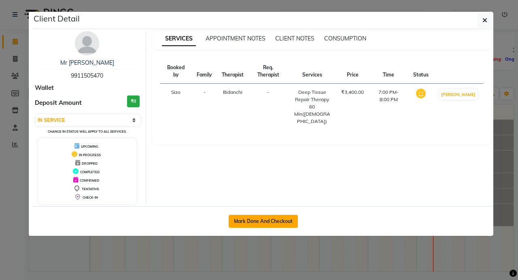
click at [278, 222] on button "Mark Done And Checkout" at bounding box center [263, 221] width 69 height 13
select select "service"
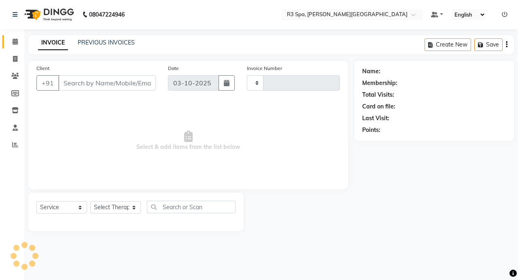
type input "0559"
select select "7789"
select select "71314"
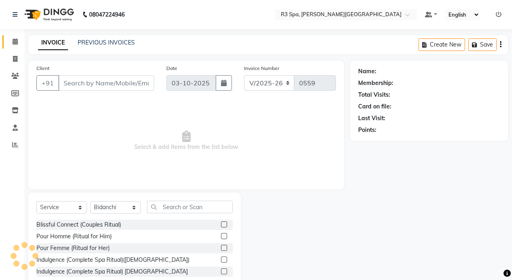
type input "99******70"
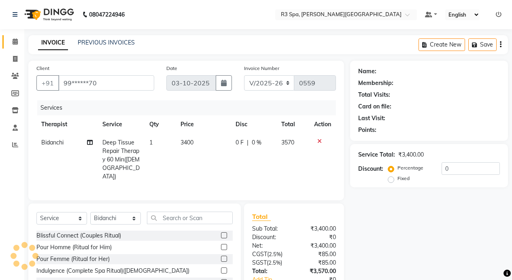
scroll to position [53, 0]
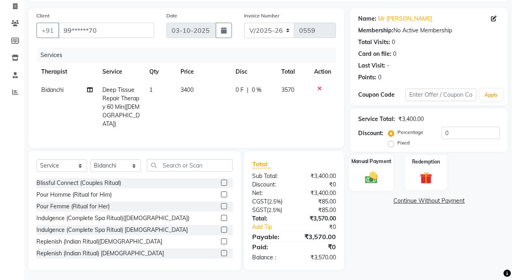
click at [379, 176] on img at bounding box center [371, 177] width 21 height 15
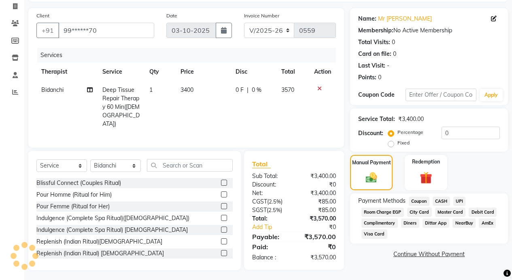
click at [379, 211] on span "Room Charge EGP" at bounding box center [383, 212] width 43 height 9
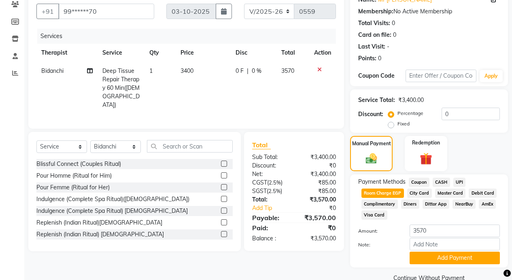
scroll to position [88, 0]
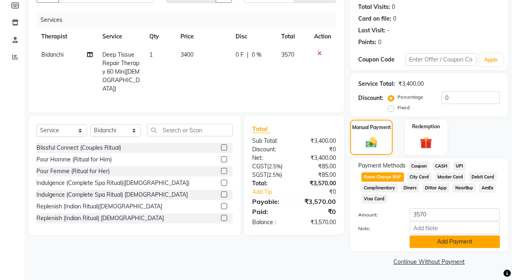
click at [418, 242] on button "Add Payment" at bounding box center [455, 242] width 90 height 13
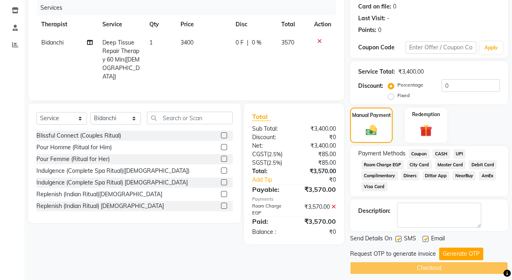
scroll to position [107, 0]
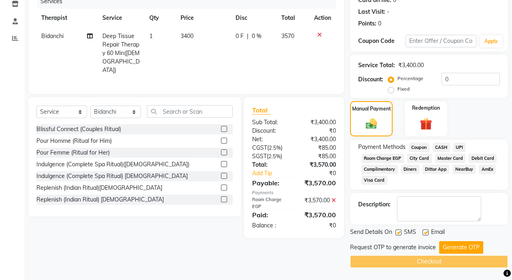
click at [418, 245] on button "Generate OTP" at bounding box center [461, 247] width 44 height 13
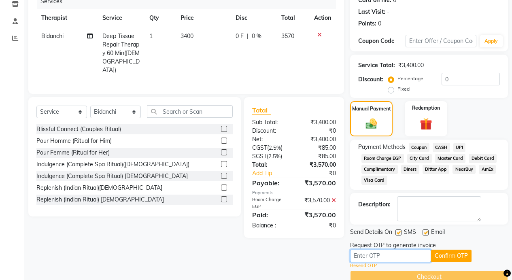
click at [366, 258] on input "text" at bounding box center [390, 256] width 81 height 13
type input "9924"
click at [418, 256] on button "Confirm OTP" at bounding box center [451, 256] width 40 height 13
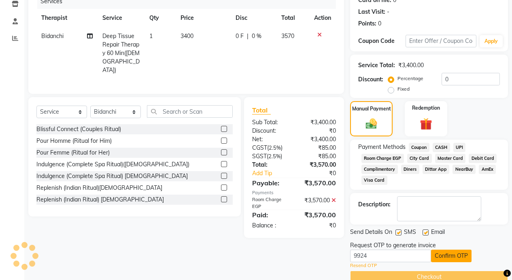
scroll to position [91, 0]
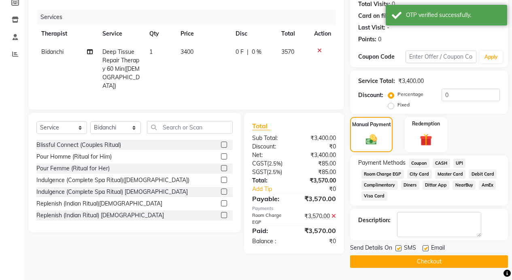
click at [418, 261] on button "Checkout" at bounding box center [429, 262] width 158 height 13
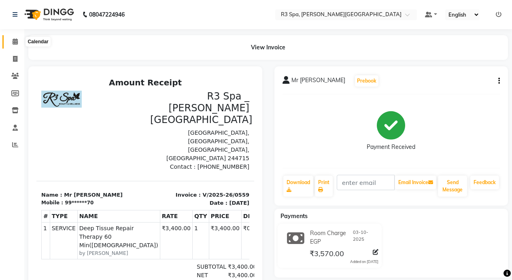
click at [13, 40] on icon at bounding box center [15, 41] width 5 height 6
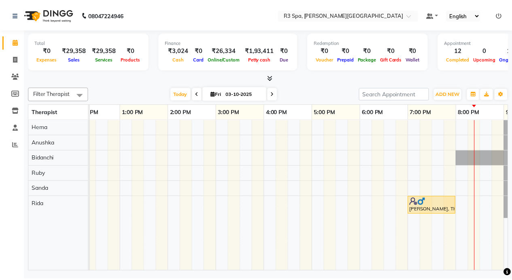
scroll to position [0, 257]
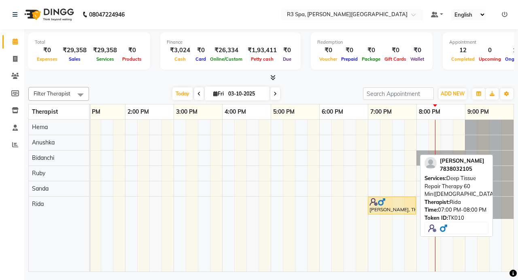
click at [386, 207] on div "[PERSON_NAME], TK10, 07:00 PM-08:00 PM, Deep Tissue Repair Therapy 60 Min([DEMO…" at bounding box center [392, 205] width 47 height 15
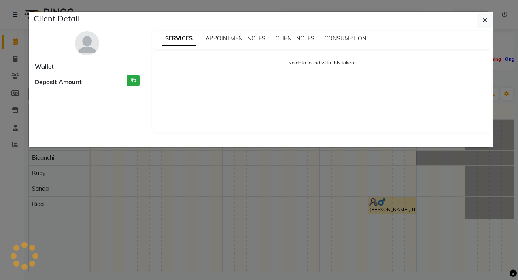
select select "1"
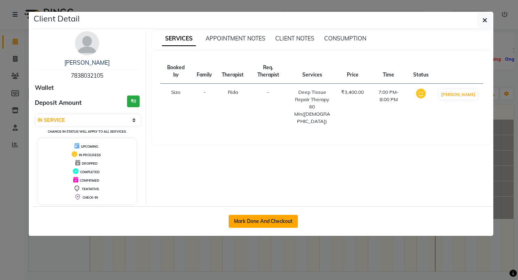
click at [249, 223] on button "Mark Done And Checkout" at bounding box center [263, 221] width 69 height 13
select select "service"
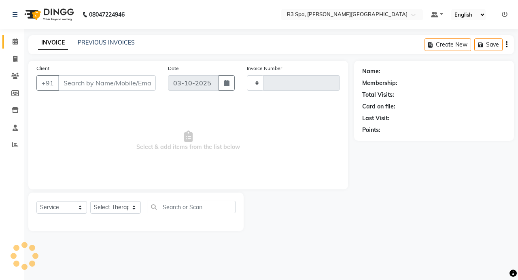
type input "0560"
select select "7789"
select select "71314"
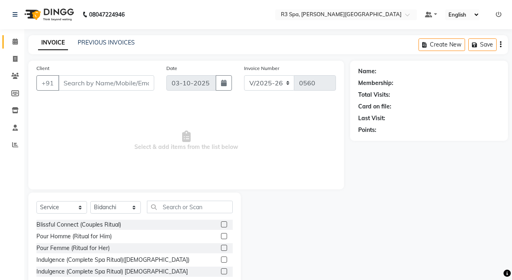
type input "78******05"
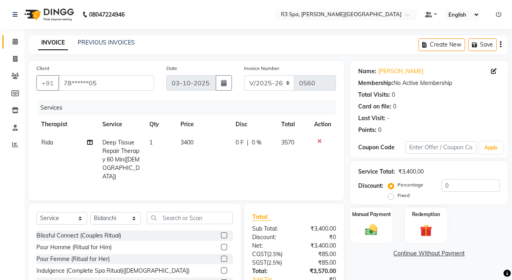
scroll to position [53, 0]
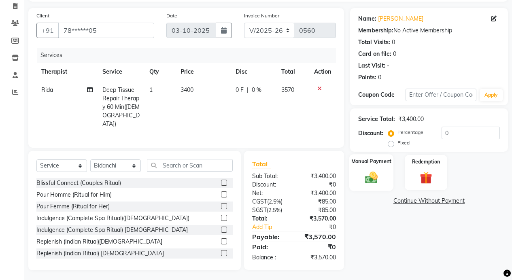
click at [379, 168] on div "Manual Payment" at bounding box center [371, 172] width 44 height 37
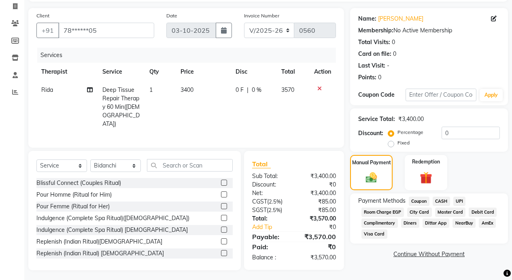
click at [385, 214] on span "Room Charge EGP" at bounding box center [383, 212] width 43 height 9
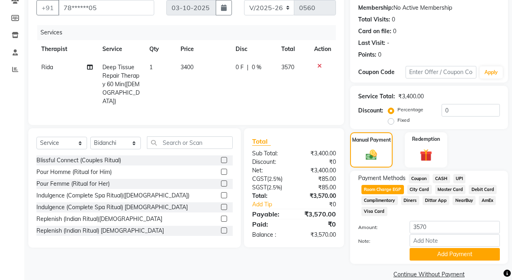
scroll to position [88, 0]
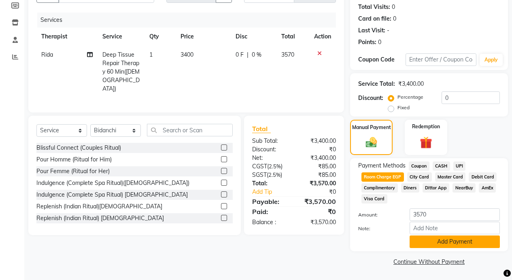
click at [418, 244] on button "Add Payment" at bounding box center [455, 242] width 90 height 13
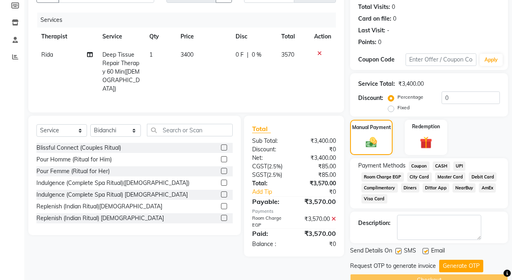
scroll to position [107, 0]
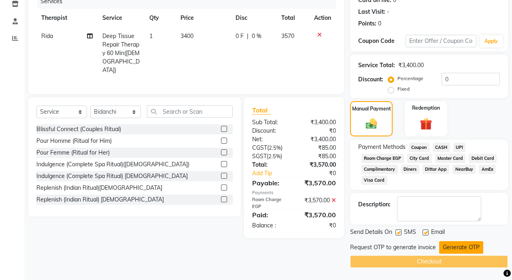
click at [418, 246] on button "Generate OTP" at bounding box center [461, 247] width 44 height 13
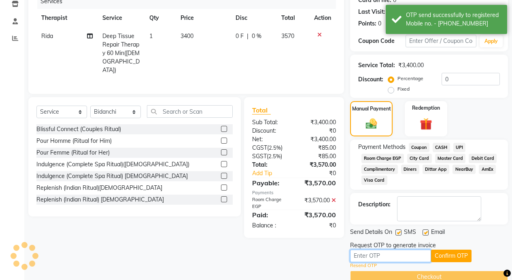
click at [369, 254] on input "text" at bounding box center [390, 256] width 81 height 13
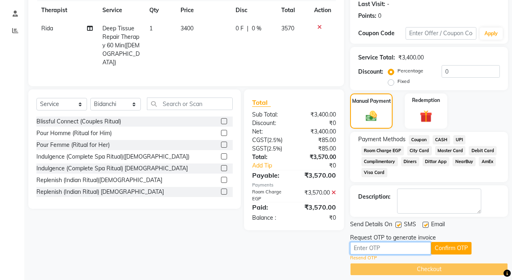
scroll to position [122, 0]
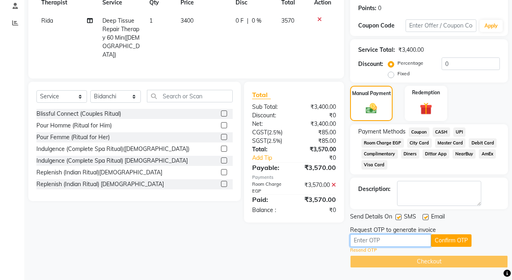
click at [366, 242] on input "text" at bounding box center [390, 240] width 81 height 13
click at [366, 252] on link "Resend OTP" at bounding box center [363, 250] width 27 height 7
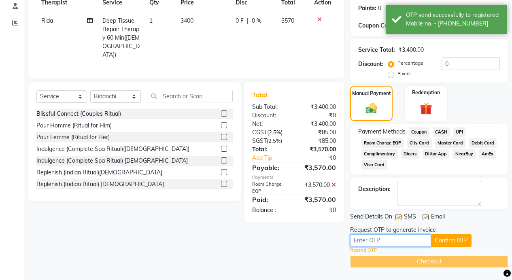
click at [369, 241] on input "text" at bounding box center [390, 240] width 81 height 13
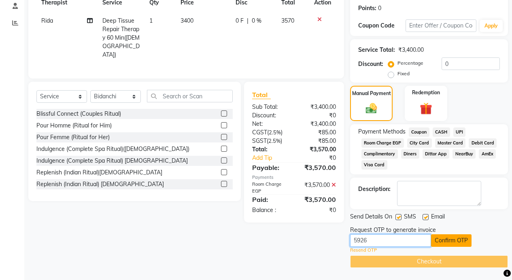
type input "5926"
click at [418, 241] on button "Confirm OTP" at bounding box center [451, 240] width 40 height 13
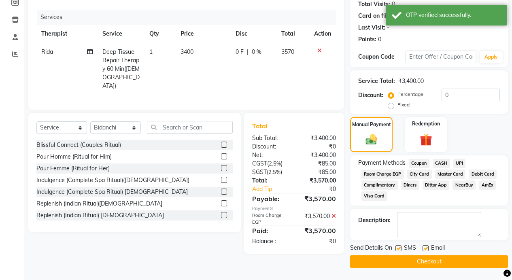
click at [418, 260] on button "Checkout" at bounding box center [429, 262] width 158 height 13
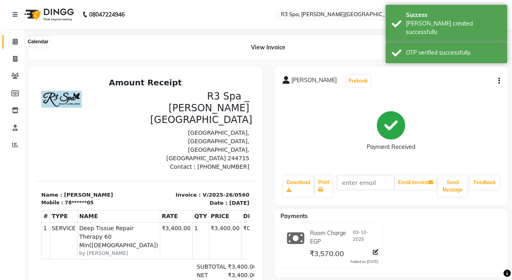
click at [13, 39] on icon at bounding box center [15, 41] width 5 height 6
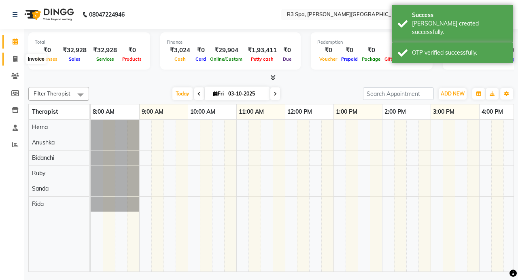
click at [15, 62] on span at bounding box center [15, 59] width 14 height 9
select select "service"
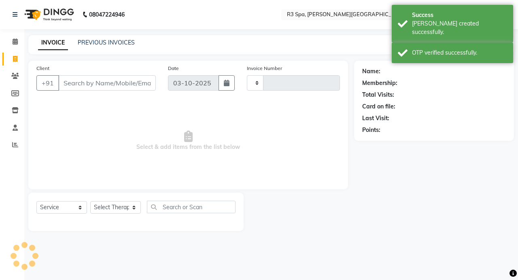
type input "0561"
select select "7789"
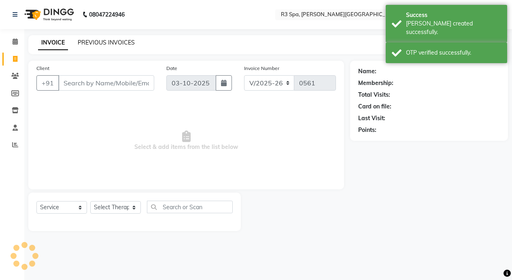
select select "71314"
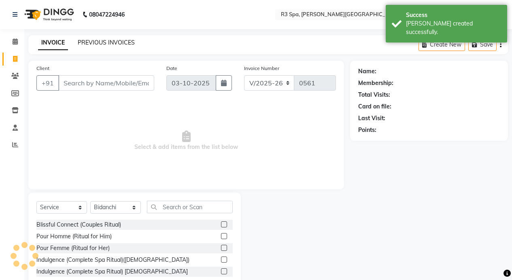
click at [98, 43] on link "PREVIOUS INVOICES" at bounding box center [106, 42] width 57 height 7
